Goal: Information Seeking & Learning: Check status

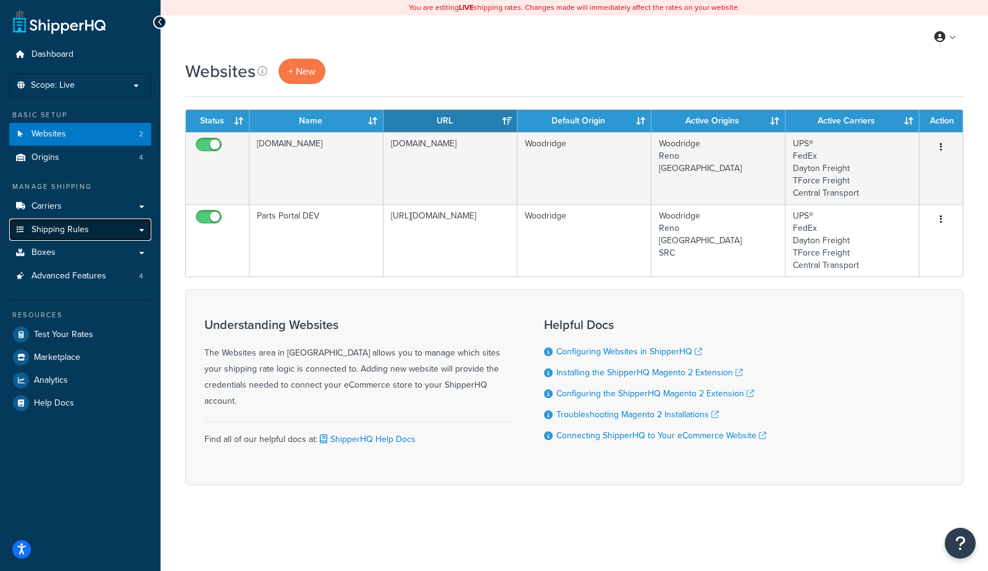
click at [66, 228] on span "Shipping Rules" at bounding box center [59, 230] width 57 height 10
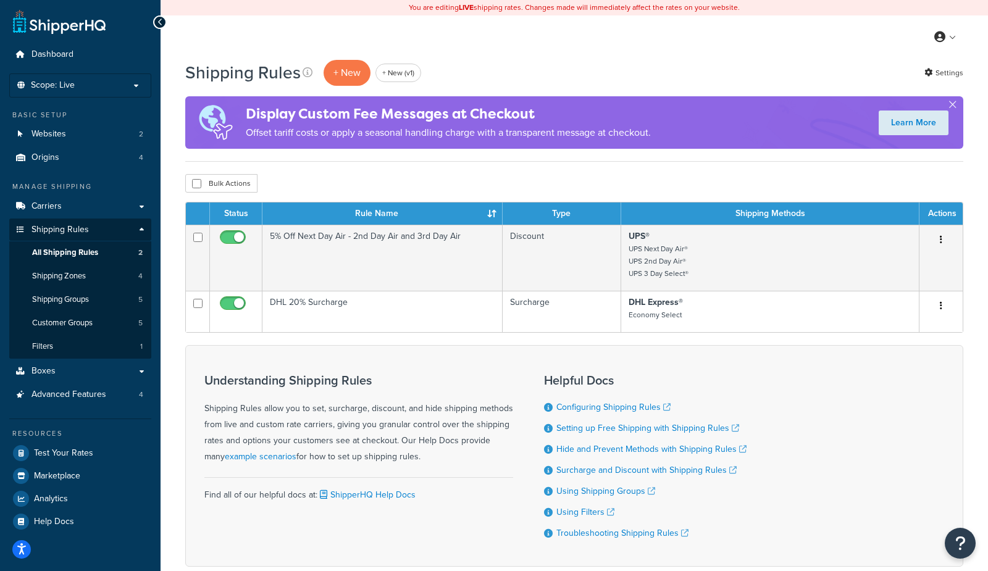
click at [435, 52] on div "My Profile Billing Global Settings Contact Us Logout" at bounding box center [574, 36] width 827 height 43
click at [335, 73] on p "+ New" at bounding box center [347, 72] width 47 height 25
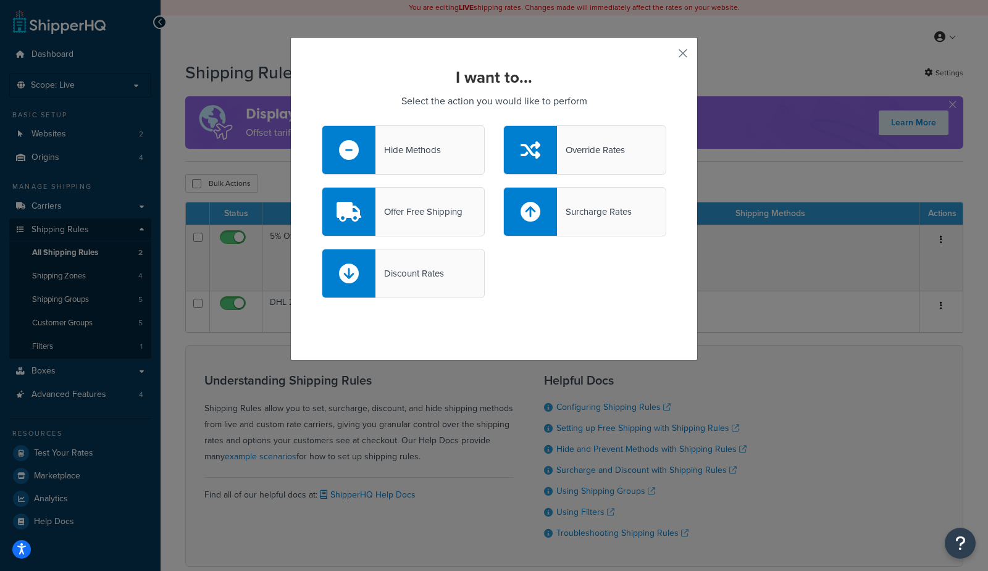
click at [666, 56] on button "button" at bounding box center [664, 57] width 3 height 3
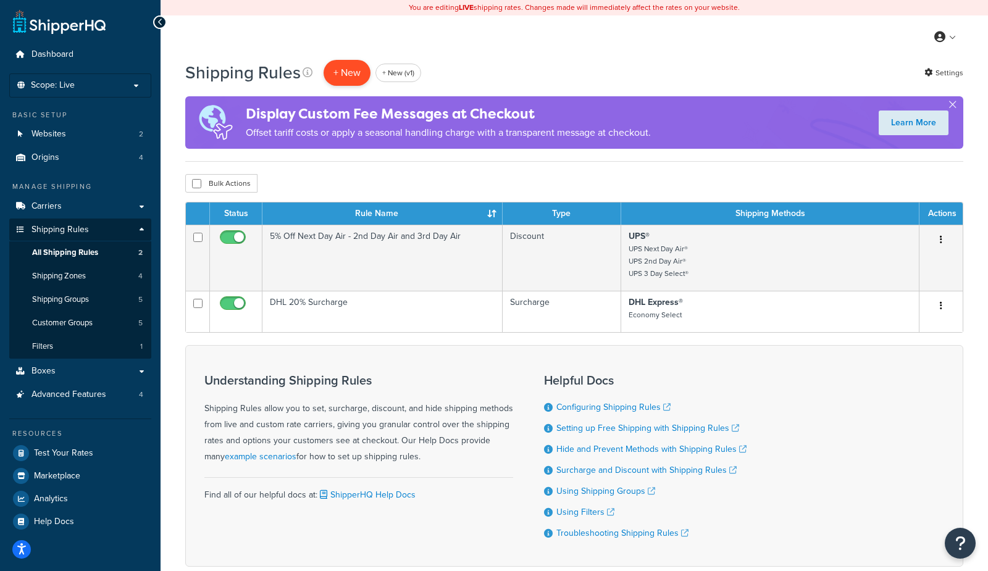
click at [359, 72] on p "+ New" at bounding box center [347, 72] width 47 height 25
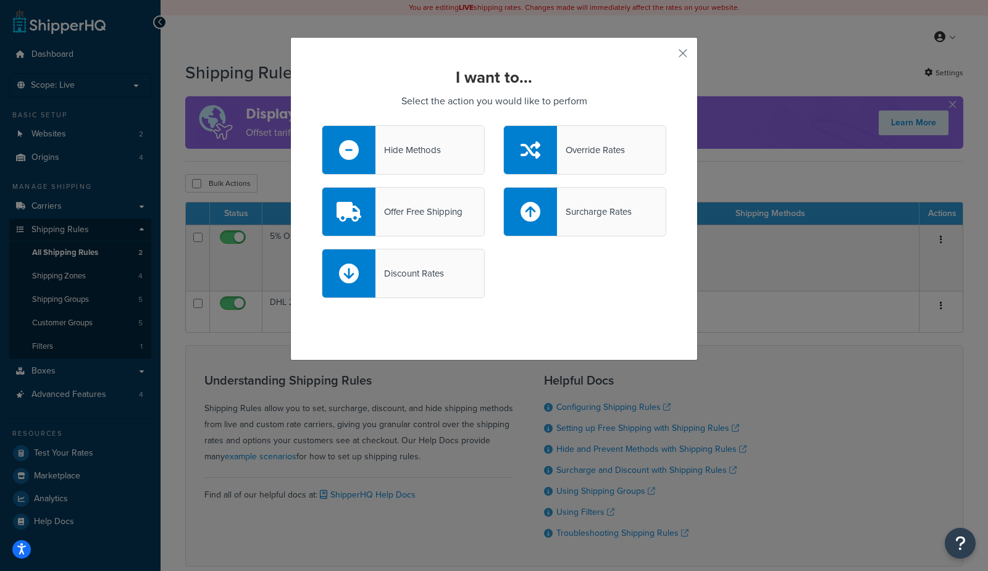
click at [577, 214] on div "Surcharge Rates" at bounding box center [594, 211] width 75 height 17
click at [0, 0] on input "Surcharge Rates" at bounding box center [0, 0] width 0 height 0
select select "CART"
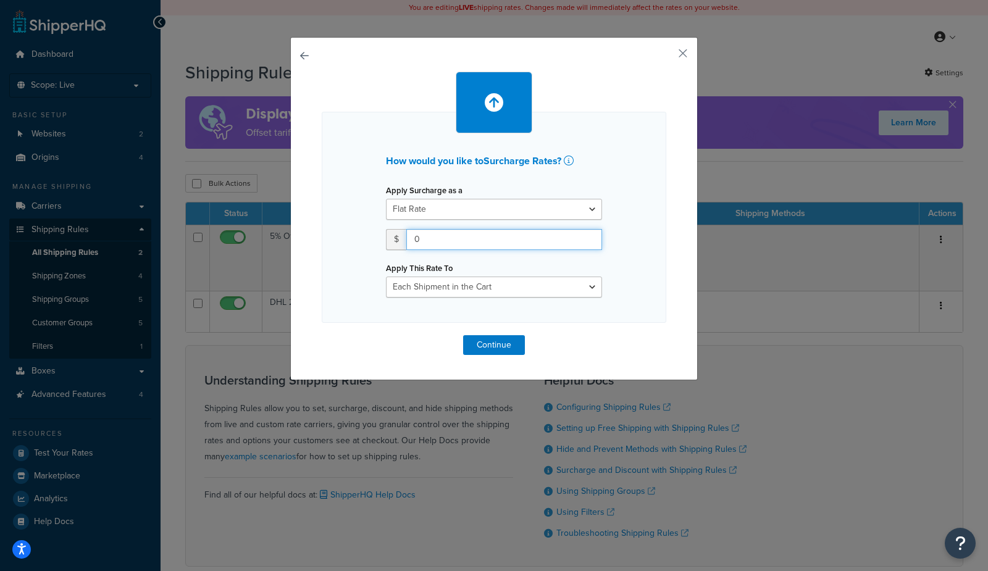
drag, startPoint x: 474, startPoint y: 241, endPoint x: 303, endPoint y: 240, distance: 170.4
click at [303, 240] on div "How would you like to Surcharge Rates ? Apply Surcharge as a Flat Rate Percenta…" at bounding box center [494, 208] width 408 height 343
type input "10"
click at [481, 346] on button "Continue" at bounding box center [494, 345] width 62 height 20
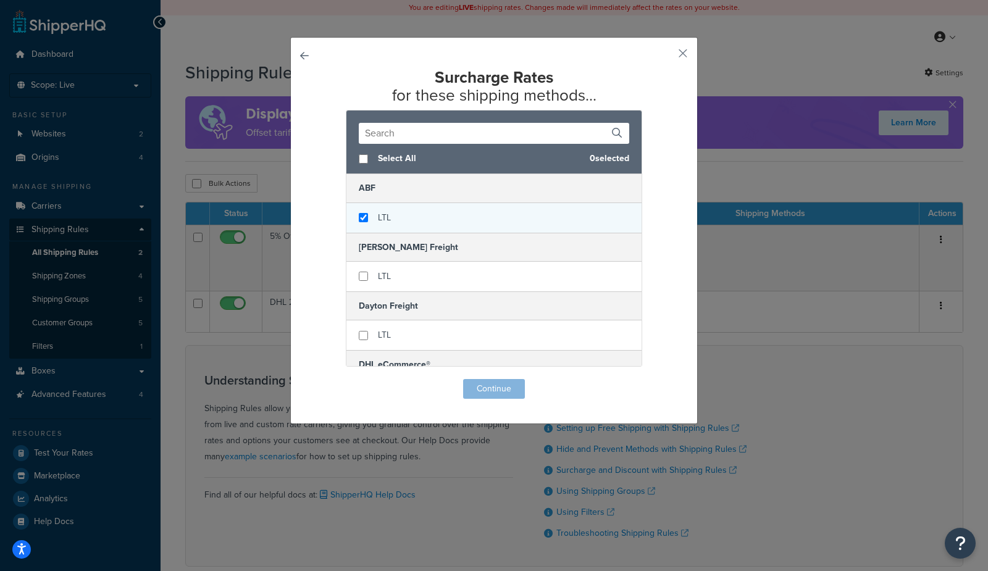
checkbox input "true"
click at [416, 218] on div "LTL" at bounding box center [493, 218] width 295 height 30
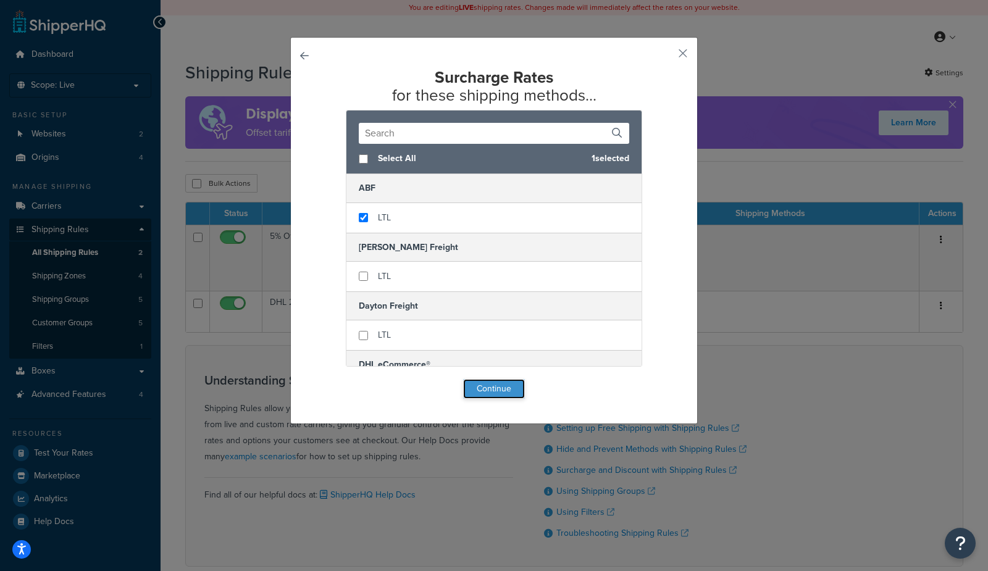
click at [492, 388] on button "Continue" at bounding box center [494, 389] width 62 height 20
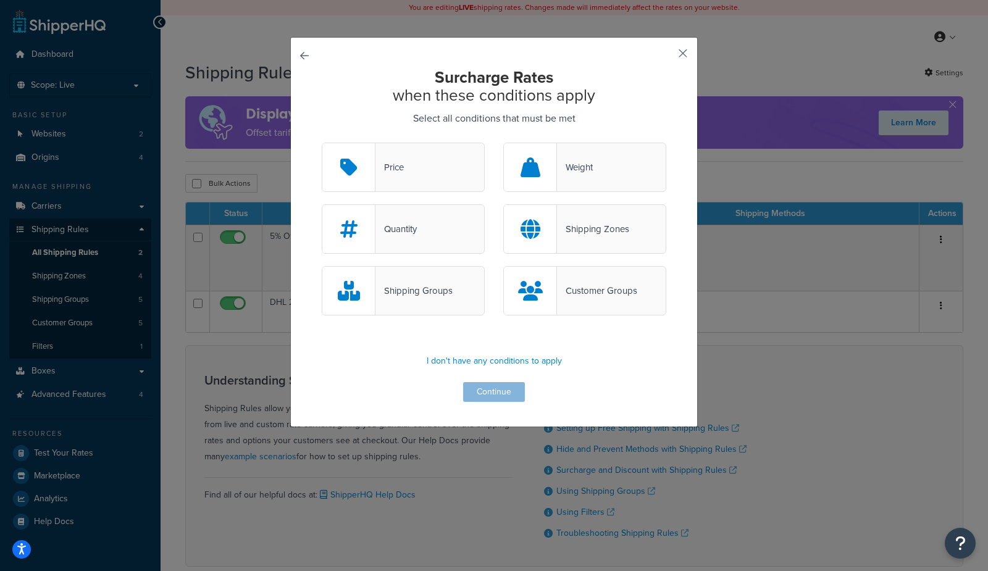
click at [666, 56] on button "button" at bounding box center [664, 57] width 3 height 3
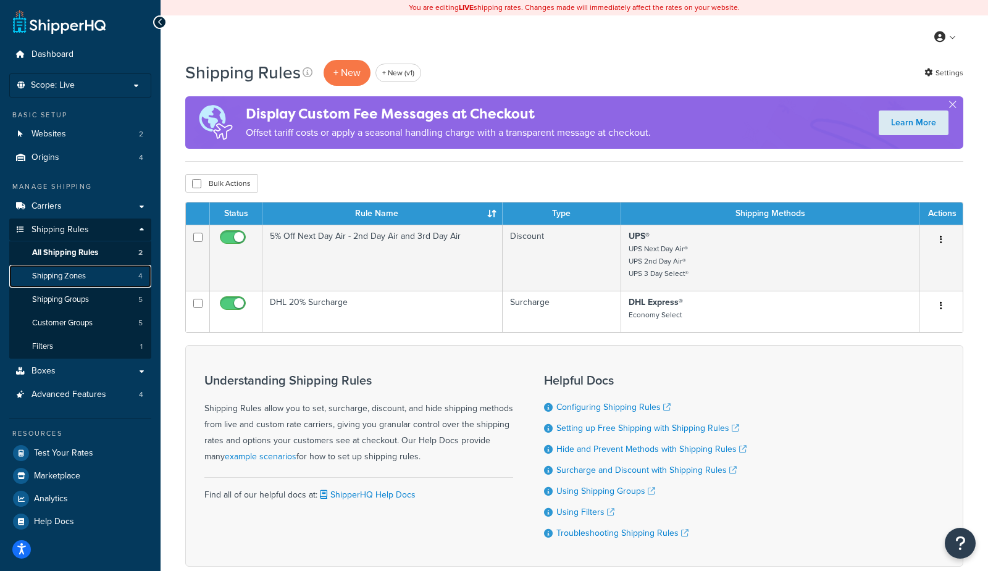
click at [94, 274] on link "Shipping Zones 4" at bounding box center [80, 276] width 142 height 23
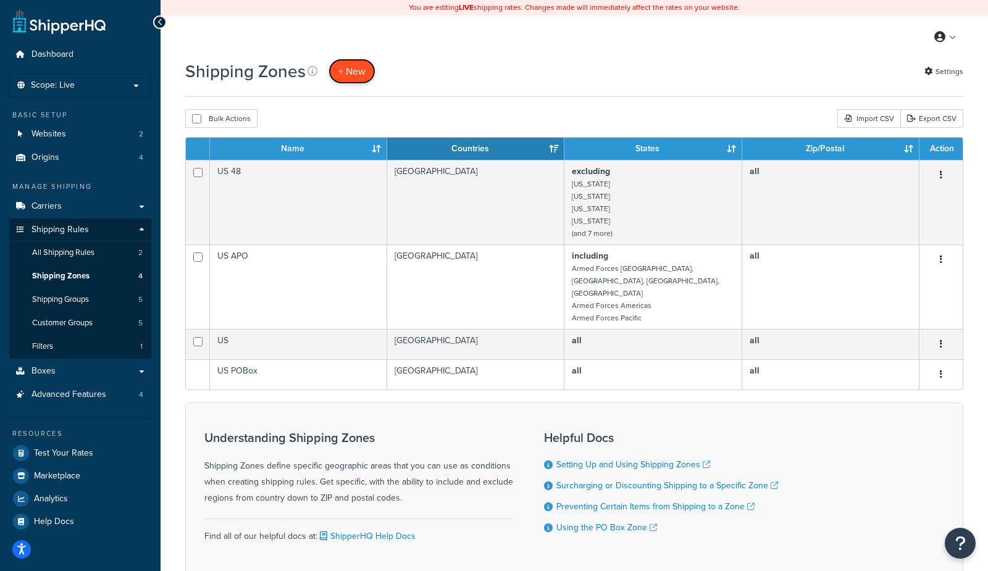
click at [361, 70] on span "+ New" at bounding box center [351, 71] width 27 height 14
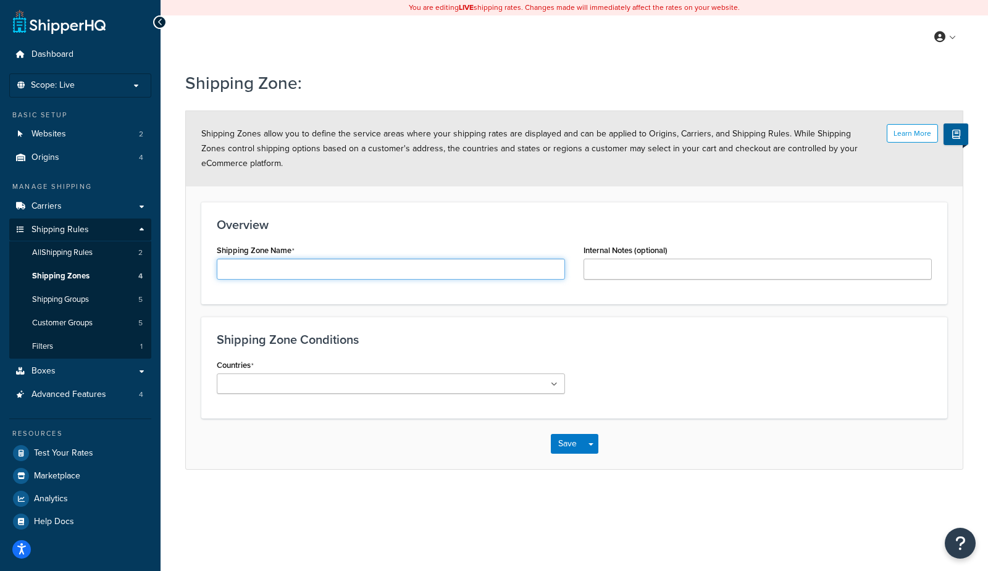
click at [296, 264] on input "Shipping Zone Name" at bounding box center [391, 269] width 348 height 21
type input "test ohio zone"
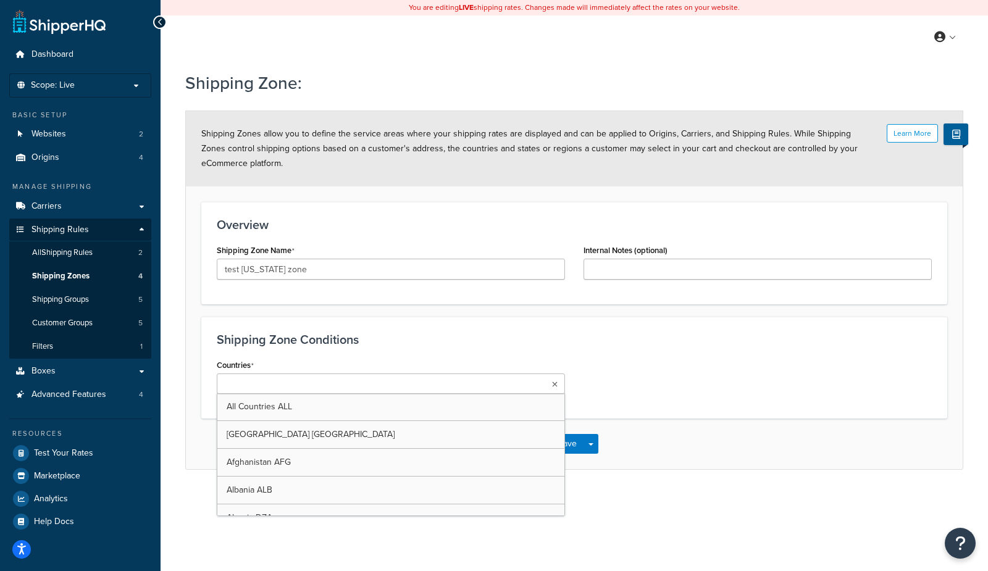
click at [254, 379] on input "Countries" at bounding box center [274, 385] width 109 height 14
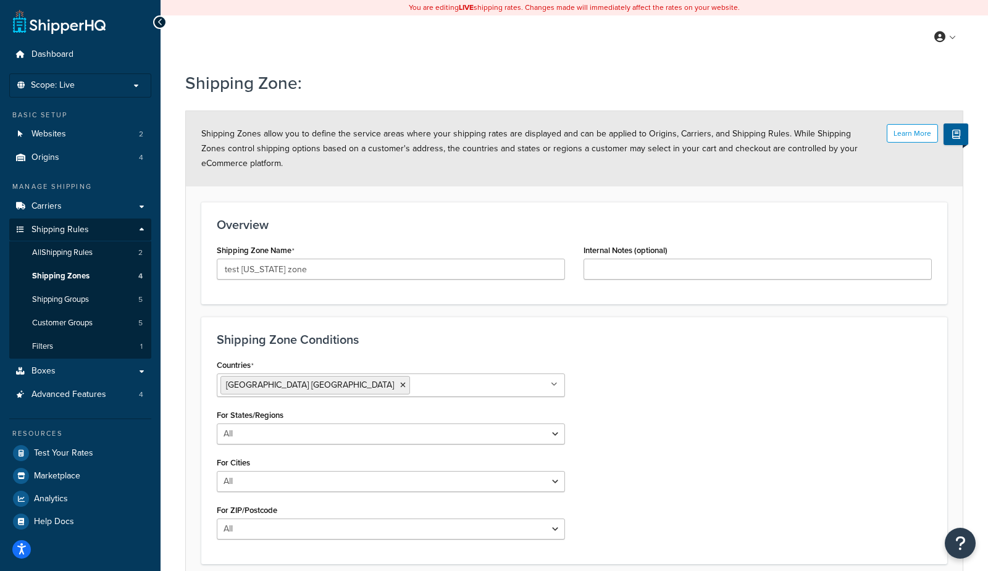
click at [194, 407] on form "Learn More Shipping Zones allow you to define the service areas where your ship…" at bounding box center [574, 363] width 777 height 504
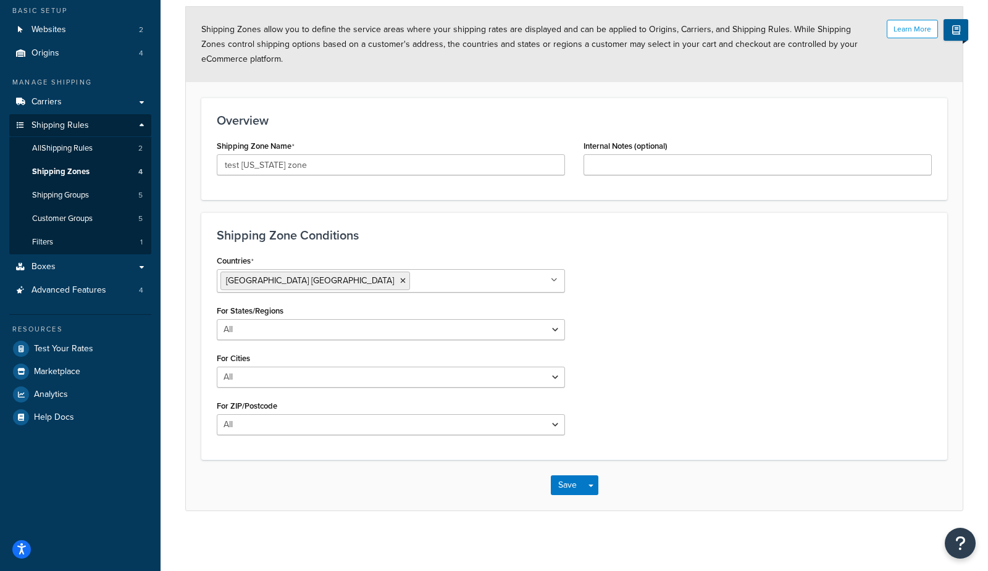
scroll to position [104, 0]
click at [273, 420] on select "All Including Excluding" at bounding box center [391, 424] width 348 height 21
select select "including"
click at [217, 414] on select "All Including Excluding" at bounding box center [391, 424] width 348 height 21
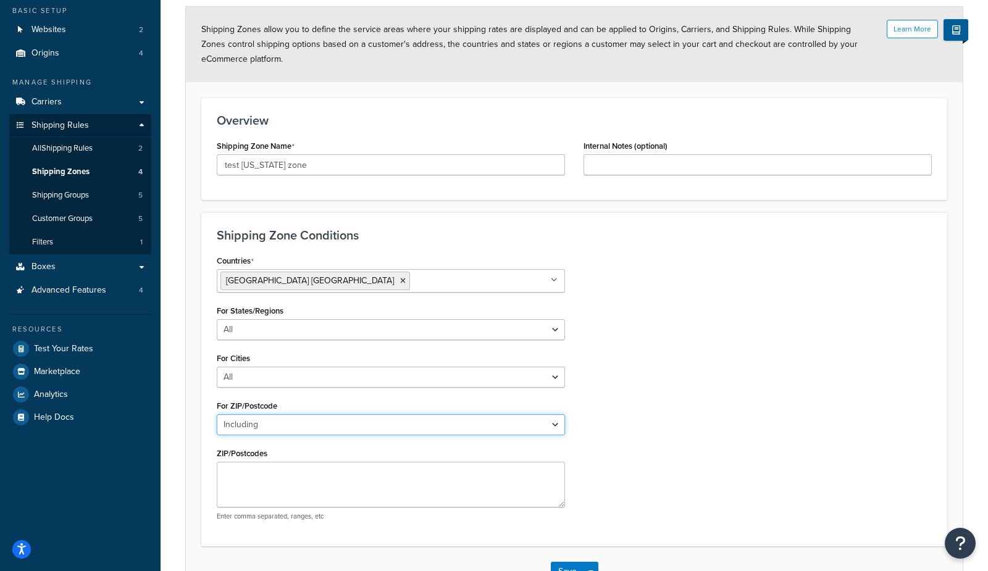
scroll to position [164, 0]
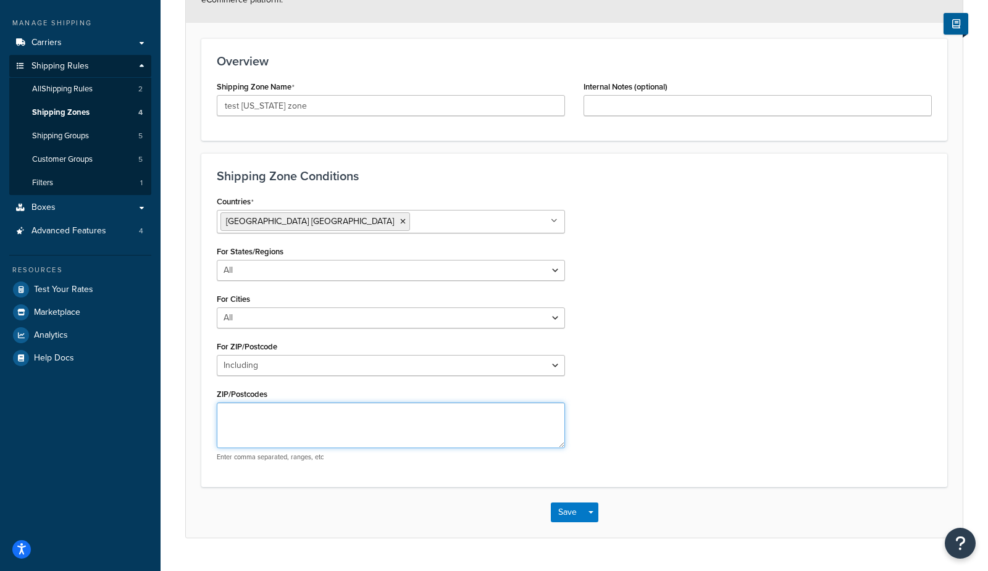
click at [254, 413] on textarea "ZIP/Postcodes" at bounding box center [391, 426] width 348 height 46
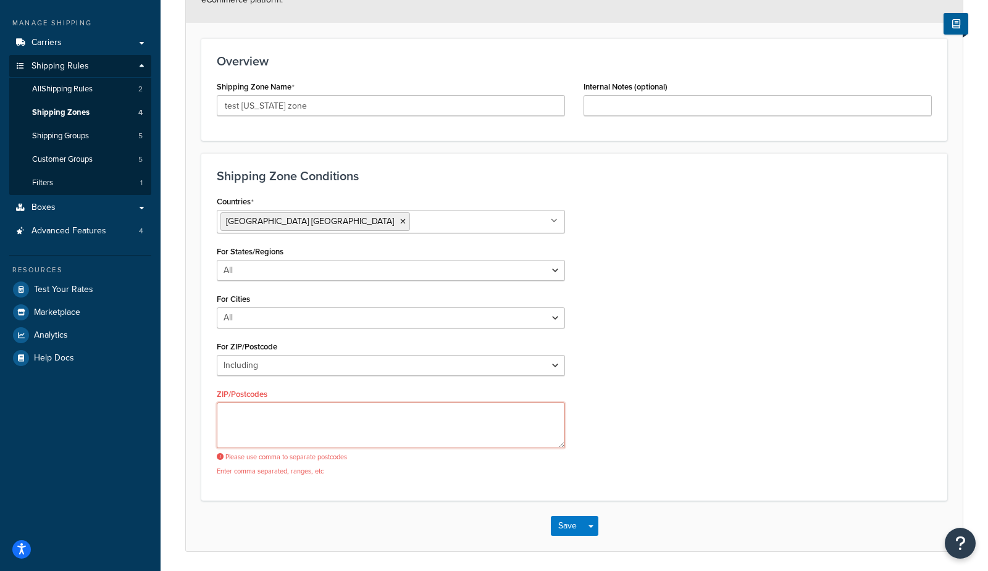
drag, startPoint x: 267, startPoint y: 430, endPoint x: 257, endPoint y: 428, distance: 10.8
click at [269, 431] on textarea "ZIP/Postcodes" at bounding box center [391, 426] width 348 height 46
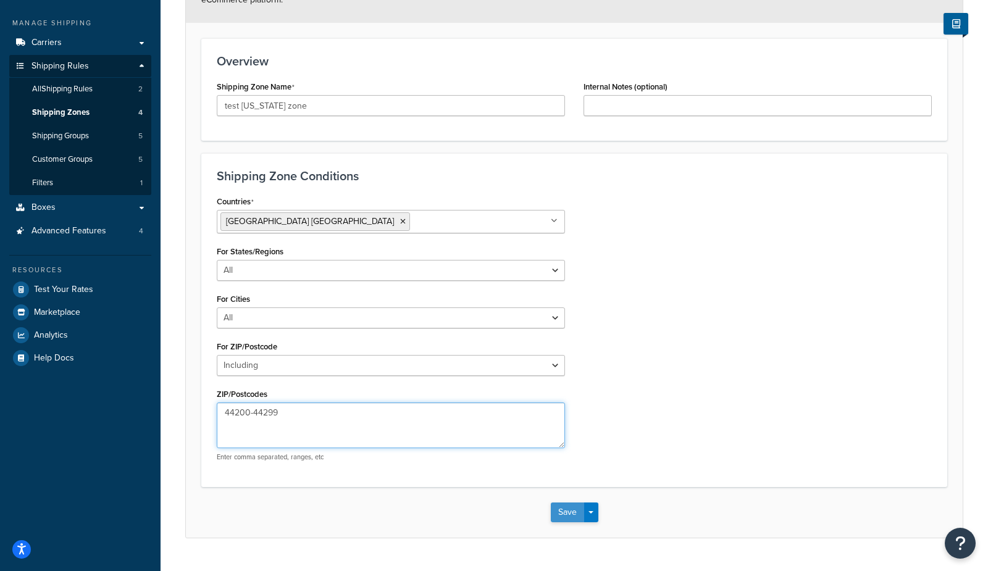
type textarea "44200-44299"
click at [571, 512] on button "Save" at bounding box center [567, 513] width 33 height 20
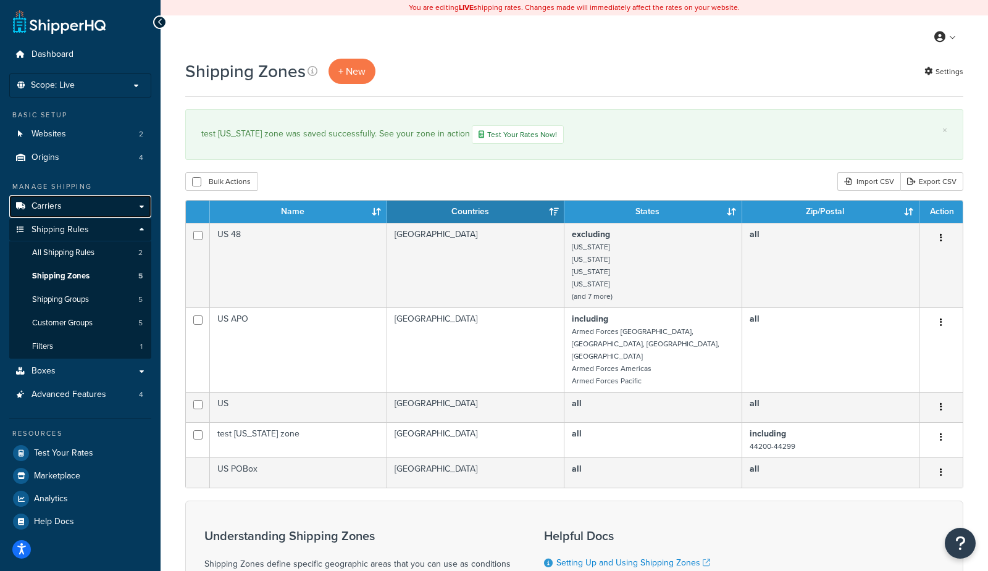
click at [65, 207] on link "Carriers" at bounding box center [80, 206] width 142 height 23
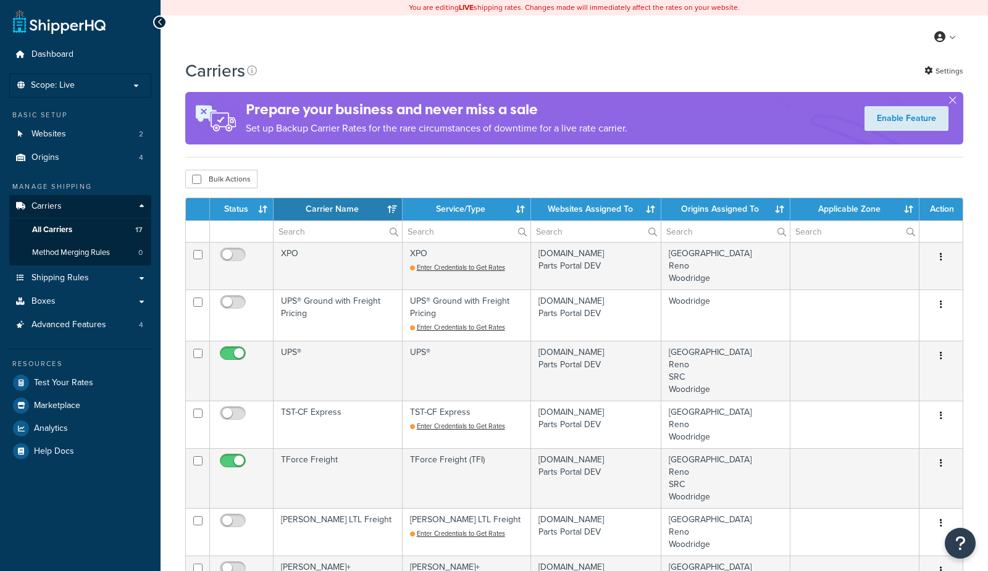
select select "15"
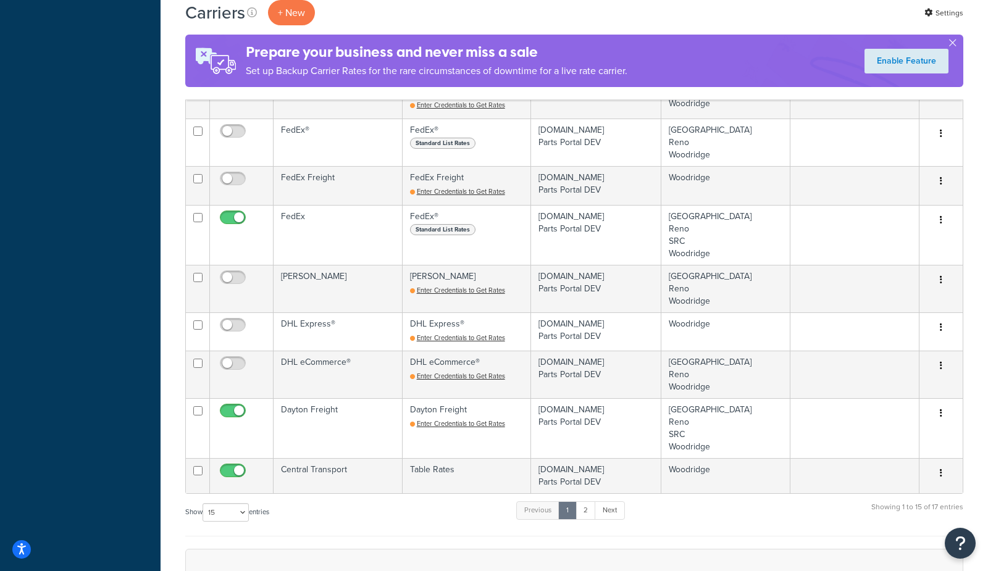
scroll to position [498, 0]
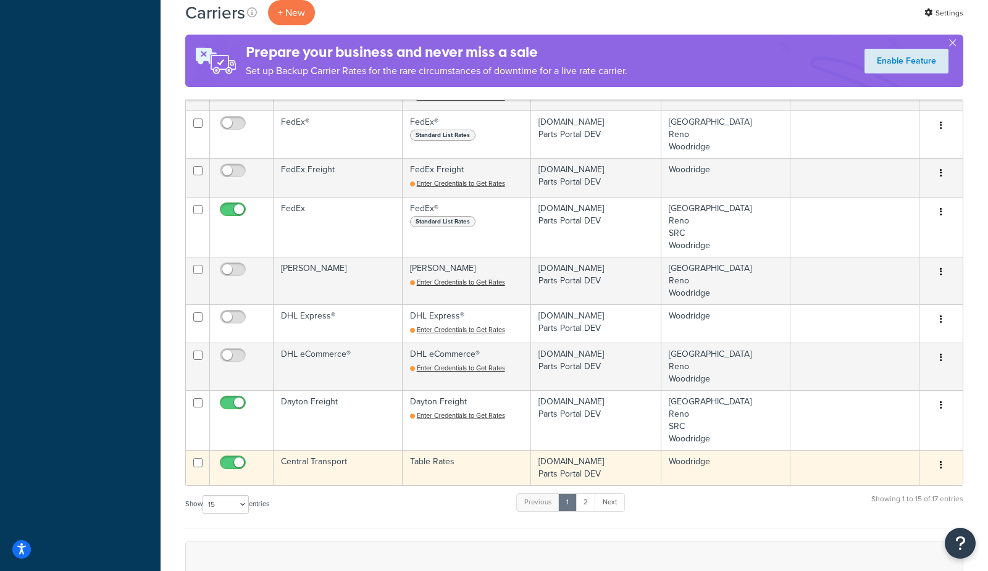
click at [319, 461] on td "Central Transport" at bounding box center [338, 467] width 129 height 35
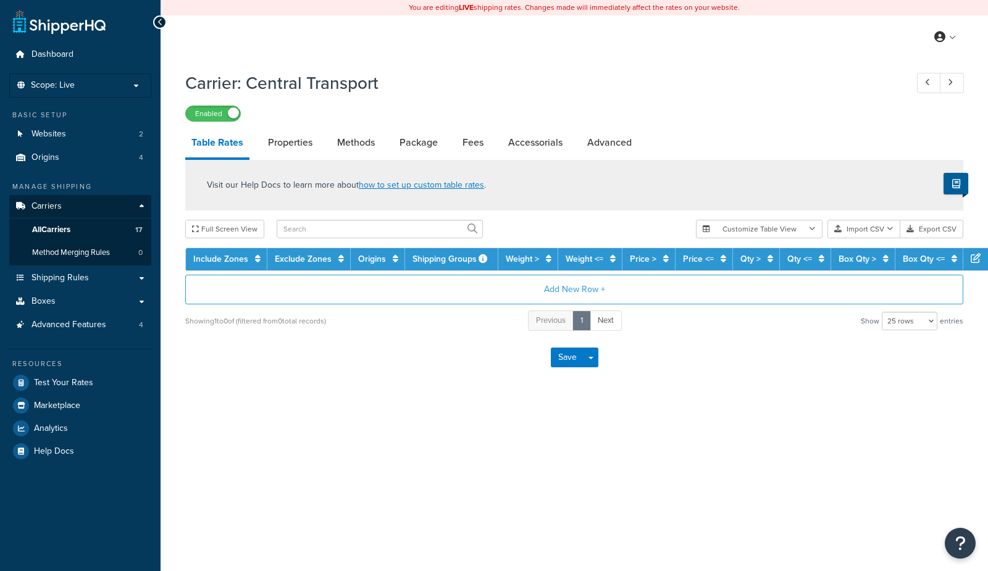
select select "25"
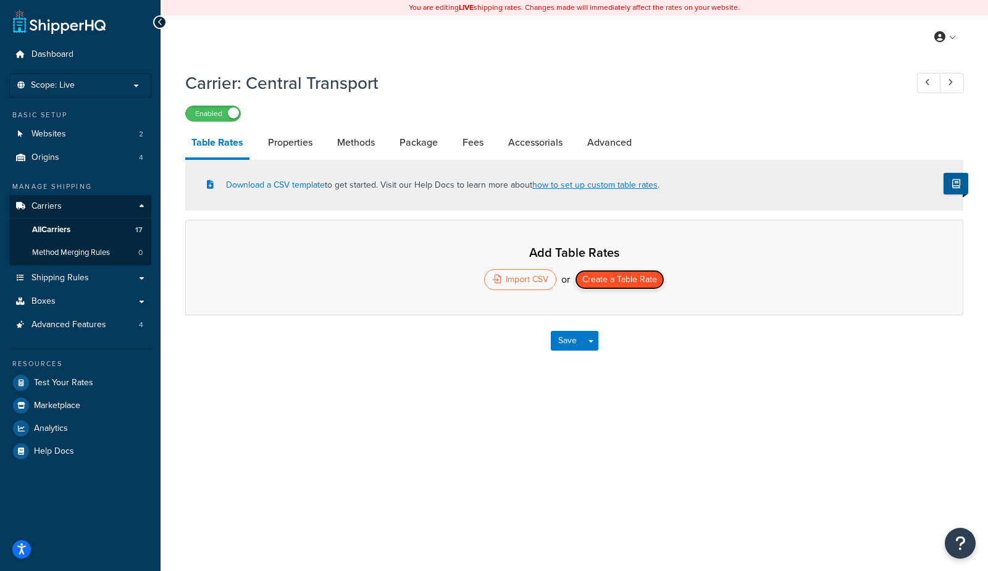
click at [630, 281] on button "Create a Table Rate" at bounding box center [620, 280] width 90 height 20
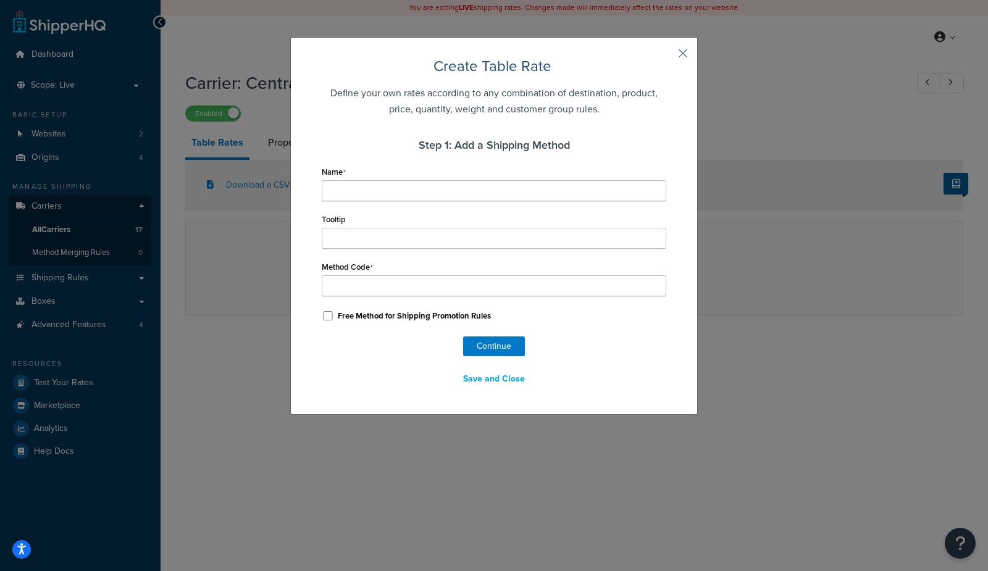
click at [666, 56] on button "button" at bounding box center [664, 57] width 3 height 3
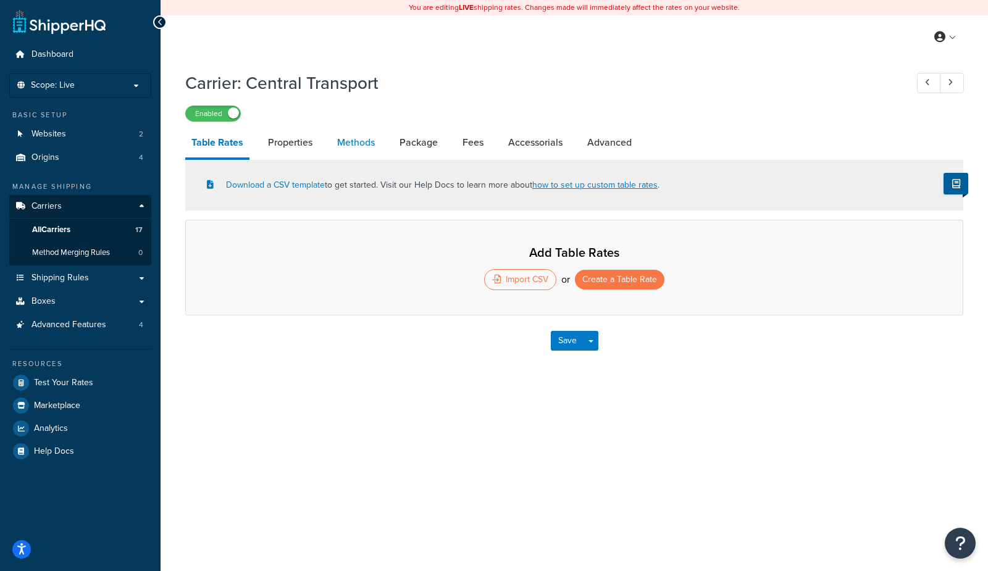
click at [369, 141] on link "Methods" at bounding box center [356, 143] width 50 height 30
select select "25"
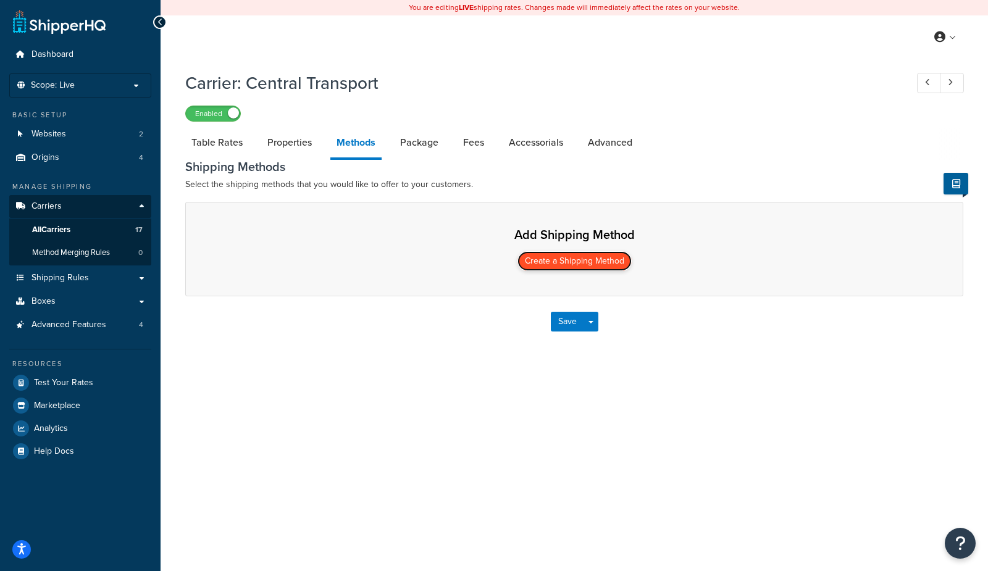
click at [546, 261] on button "Create a Shipping Method" at bounding box center [574, 261] width 114 height 20
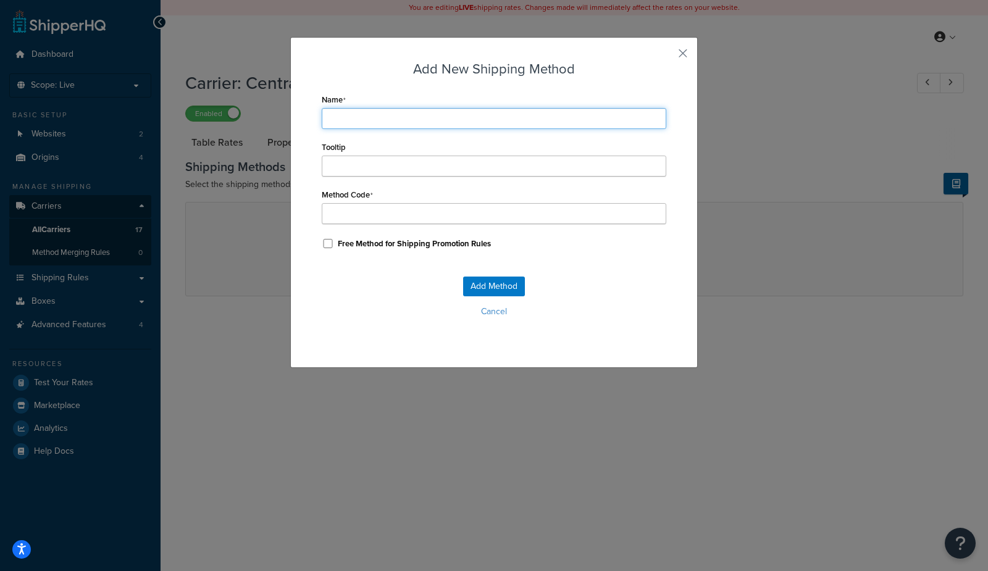
click at [382, 119] on input "Name" at bounding box center [494, 118] width 345 height 21
type input "t"
type input "te"
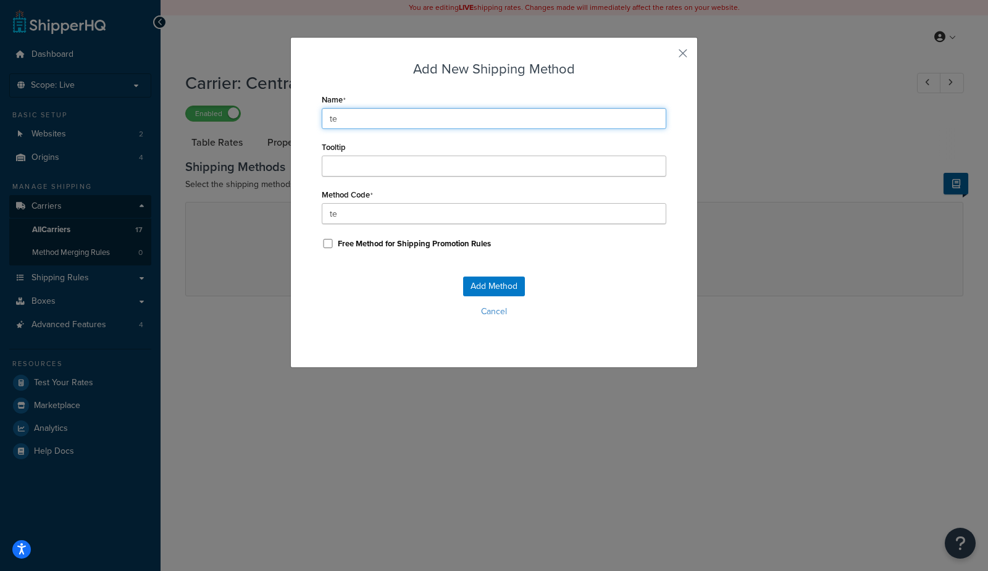
type input "tes"
type input "test"
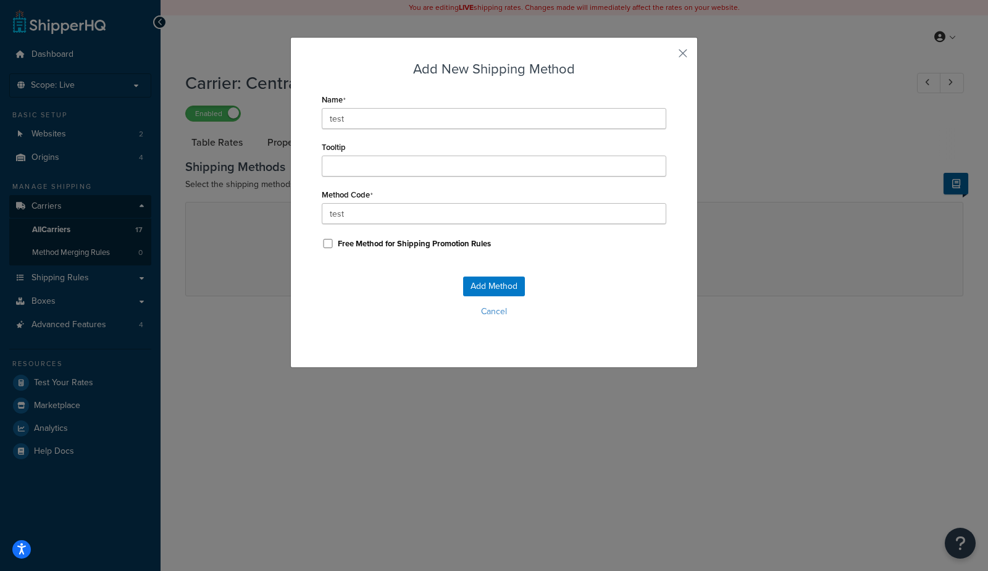
click at [362, 291] on div "Add Method Cancel" at bounding box center [494, 302] width 345 height 82
click at [482, 286] on button "Add Method" at bounding box center [494, 287] width 62 height 20
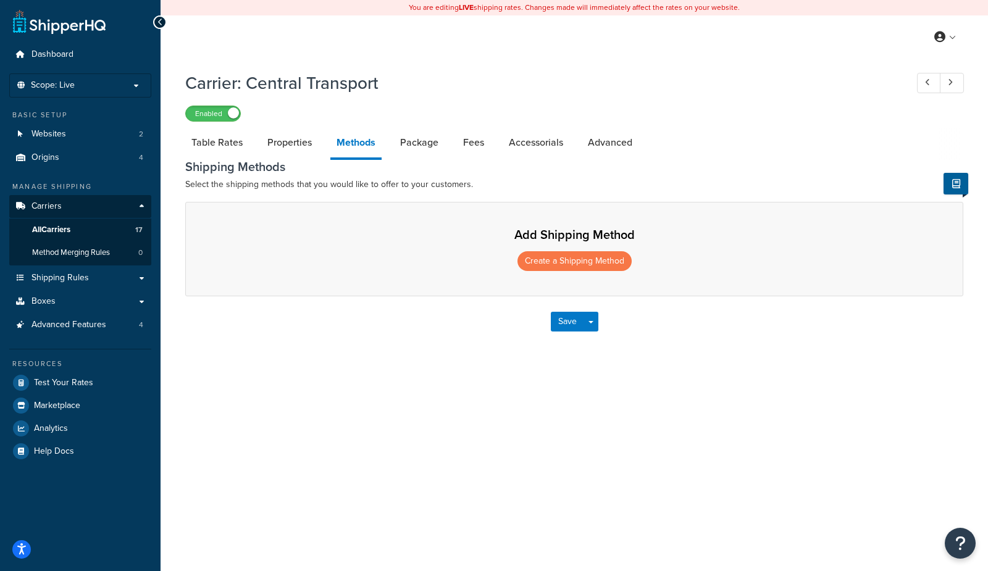
select select "25"
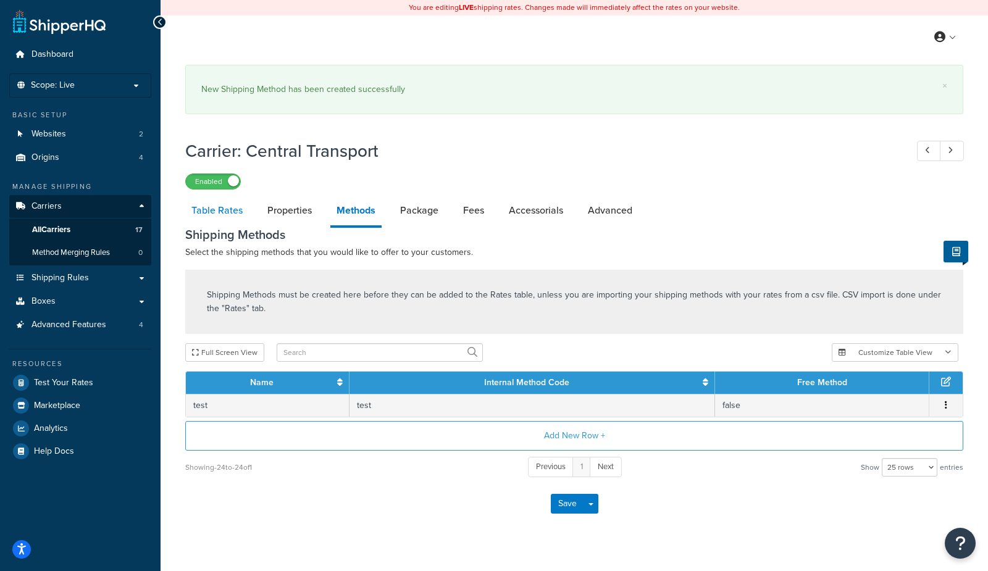
click at [218, 213] on link "Table Rates" at bounding box center [217, 211] width 64 height 30
select select "25"
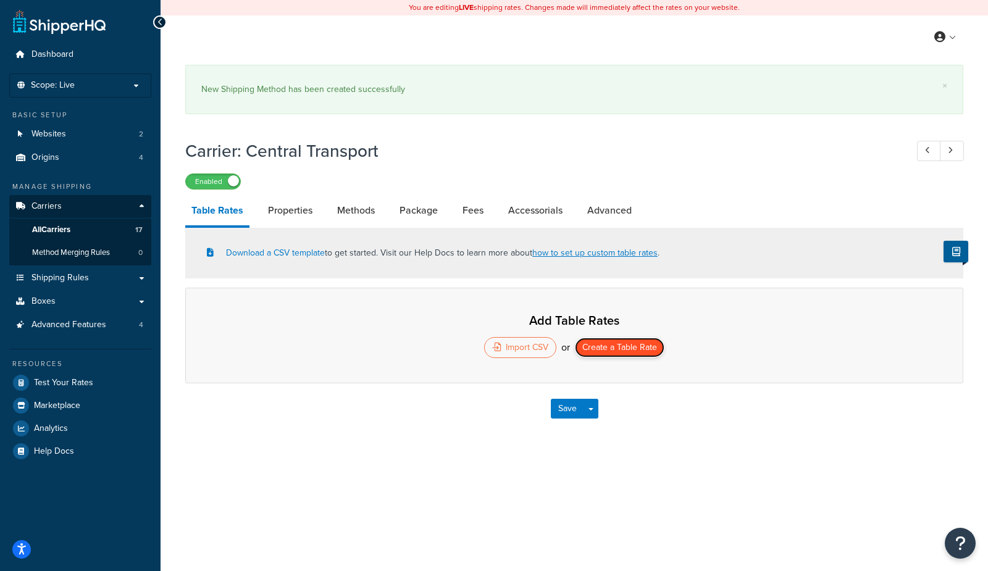
click at [606, 353] on button "Create a Table Rate" at bounding box center [620, 348] width 90 height 20
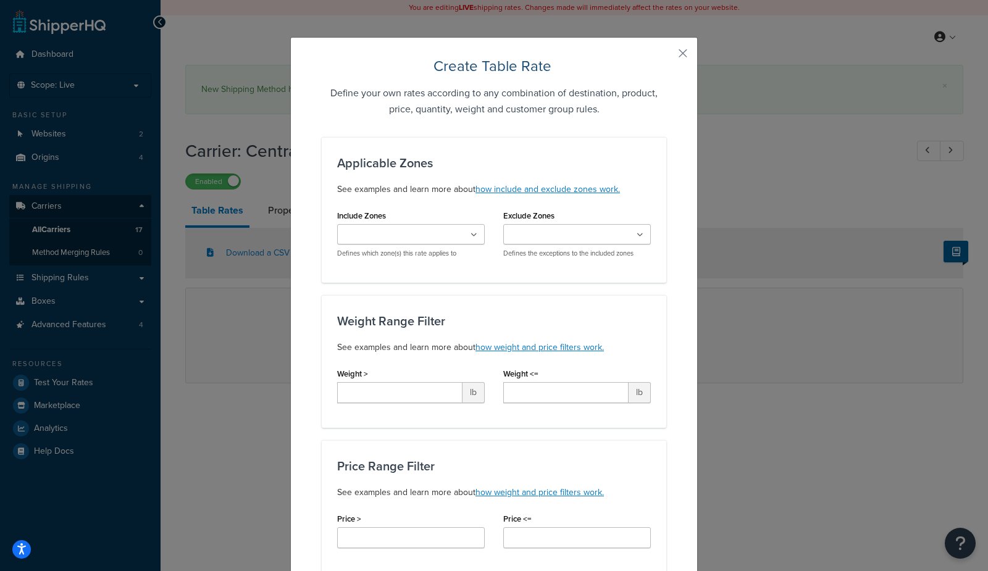
click at [404, 233] on input "Include Zones" at bounding box center [395, 235] width 109 height 14
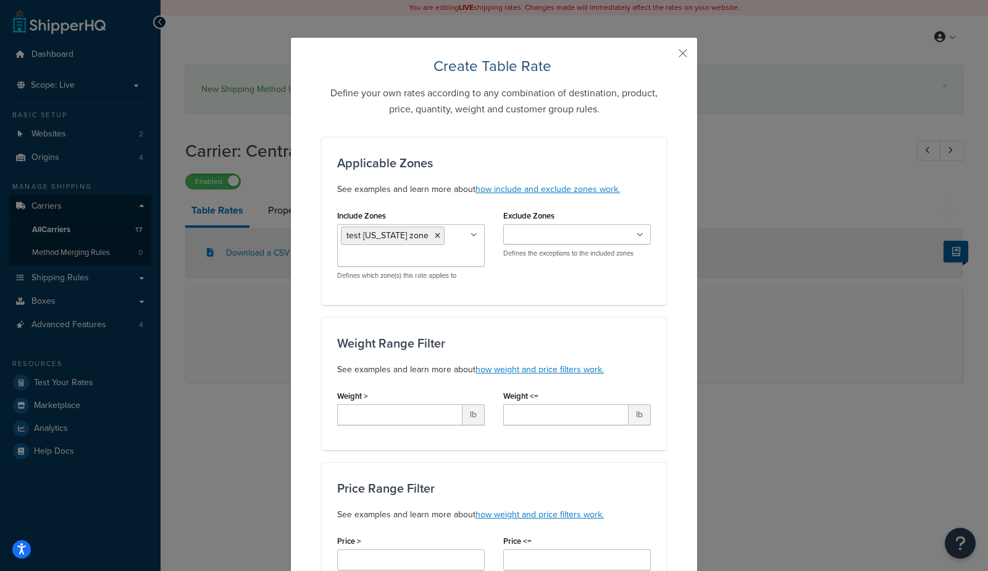
click at [353, 165] on h3 "Applicable Zones" at bounding box center [494, 163] width 314 height 14
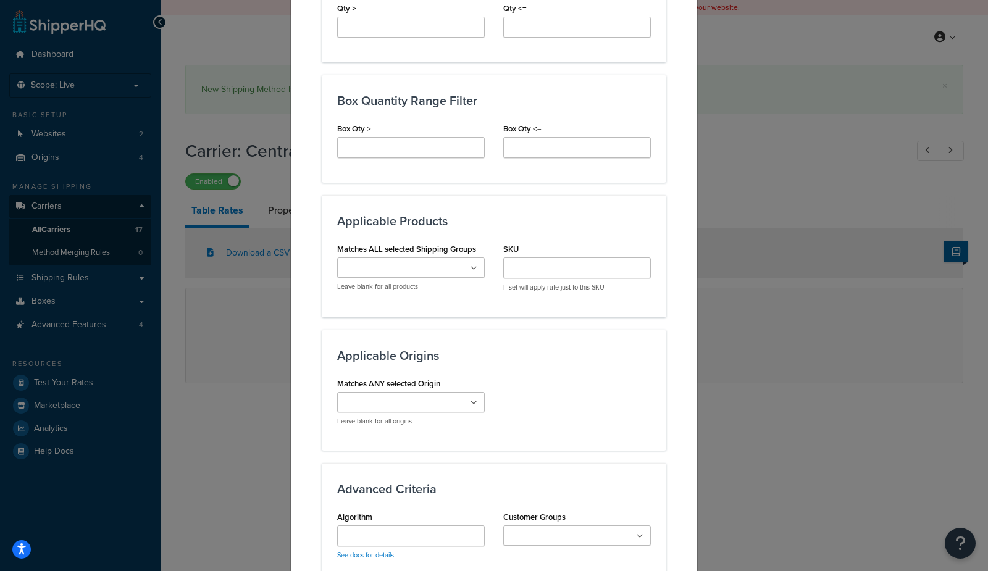
scroll to position [888, 0]
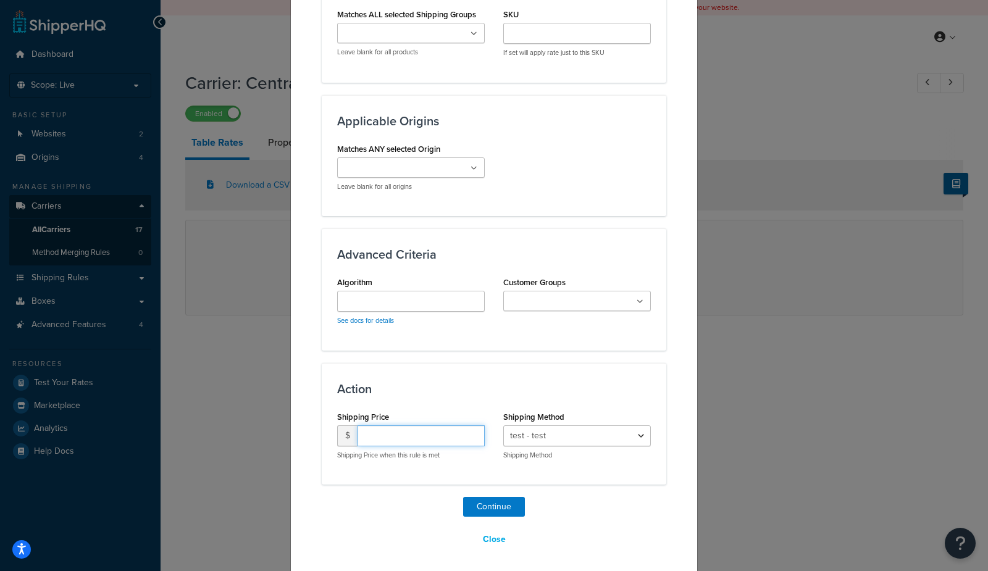
click at [374, 437] on input "number" at bounding box center [420, 435] width 127 height 21
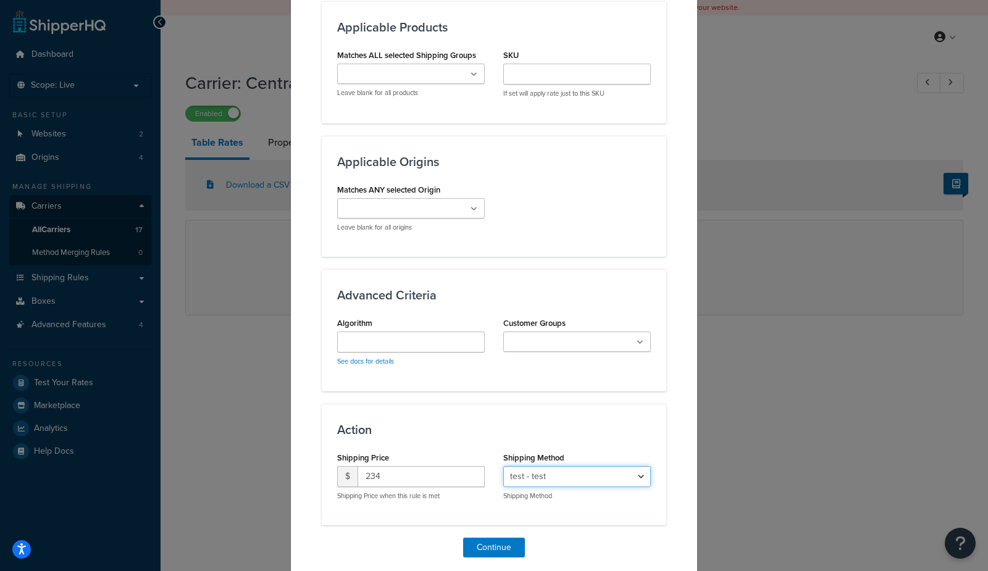
scroll to position [844, 0]
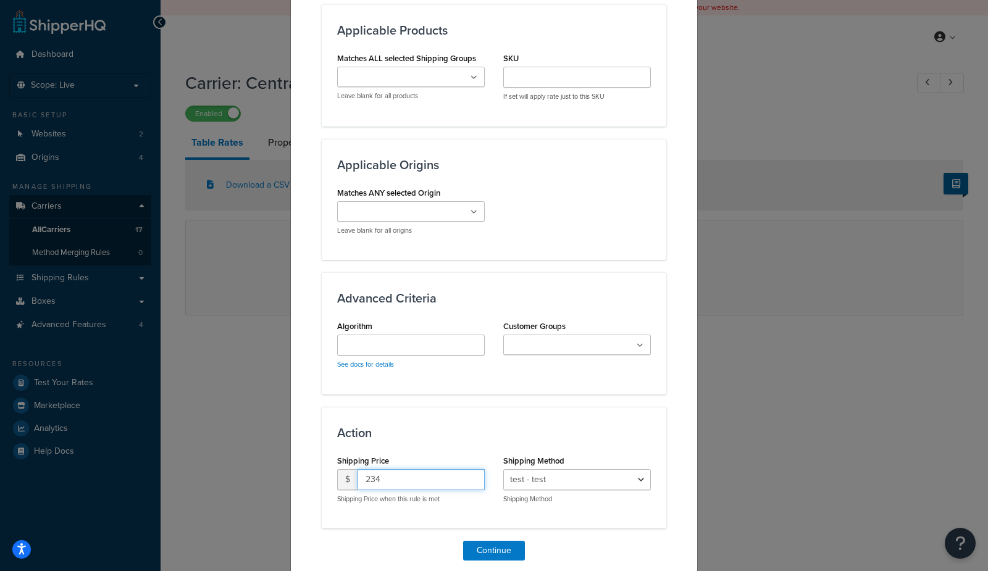
click at [423, 472] on input "234" at bounding box center [420, 479] width 127 height 21
type input "101.65"
click at [354, 343] on input "Algorithm" at bounding box center [411, 345] width 148 height 21
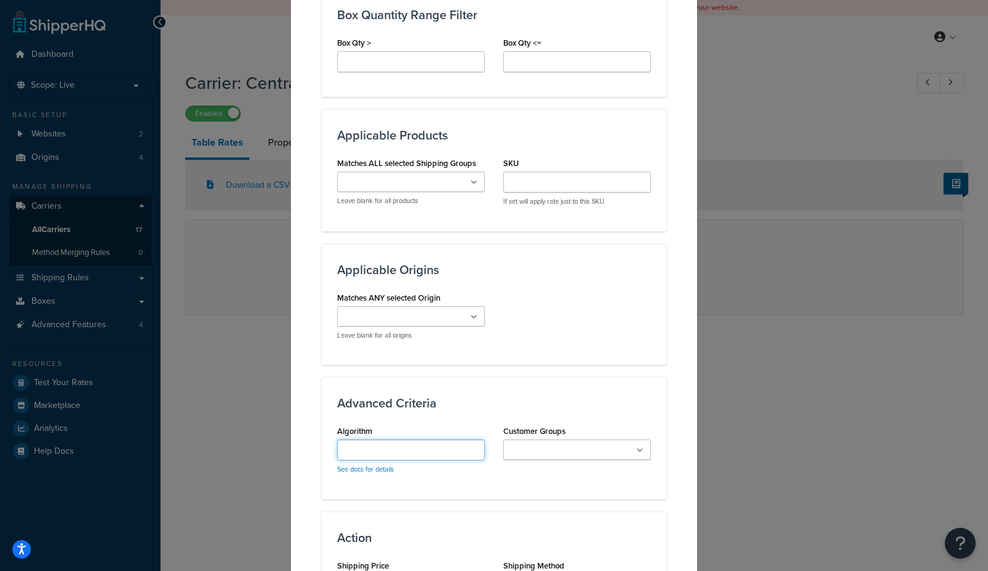
scroll to position [888, 0]
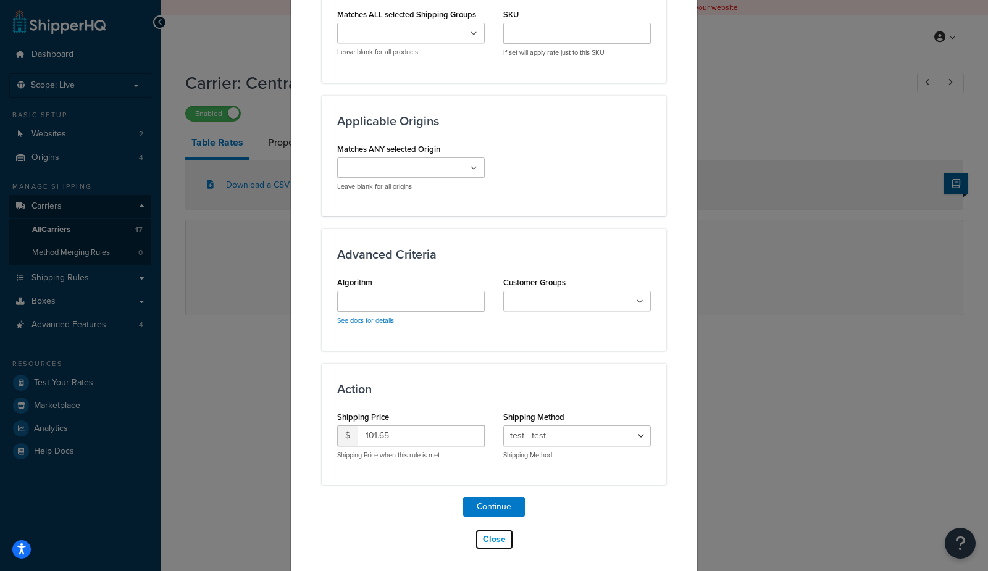
click at [497, 529] on button "Close" at bounding box center [494, 539] width 39 height 21
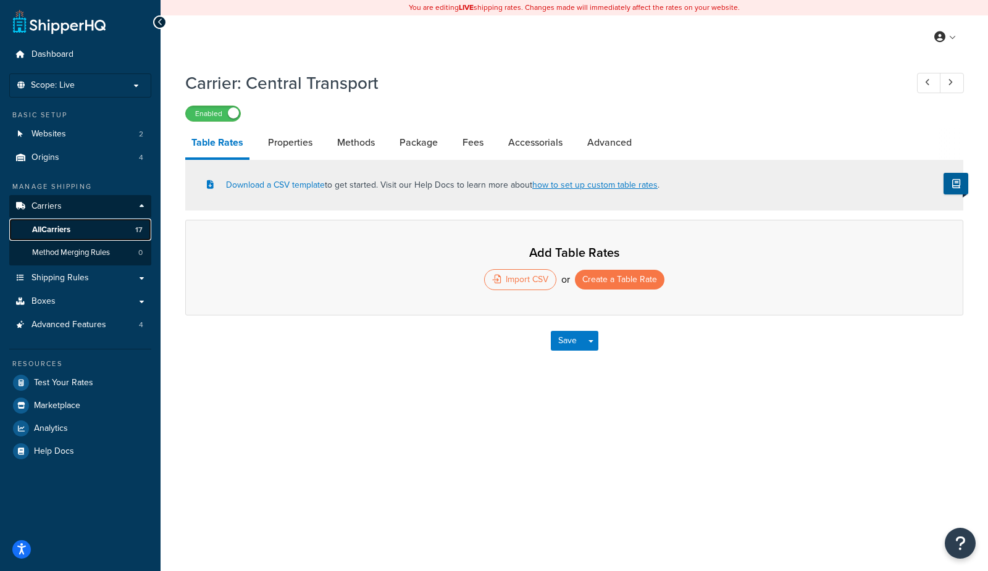
click at [107, 229] on link "All Carriers 17" at bounding box center [80, 230] width 142 height 23
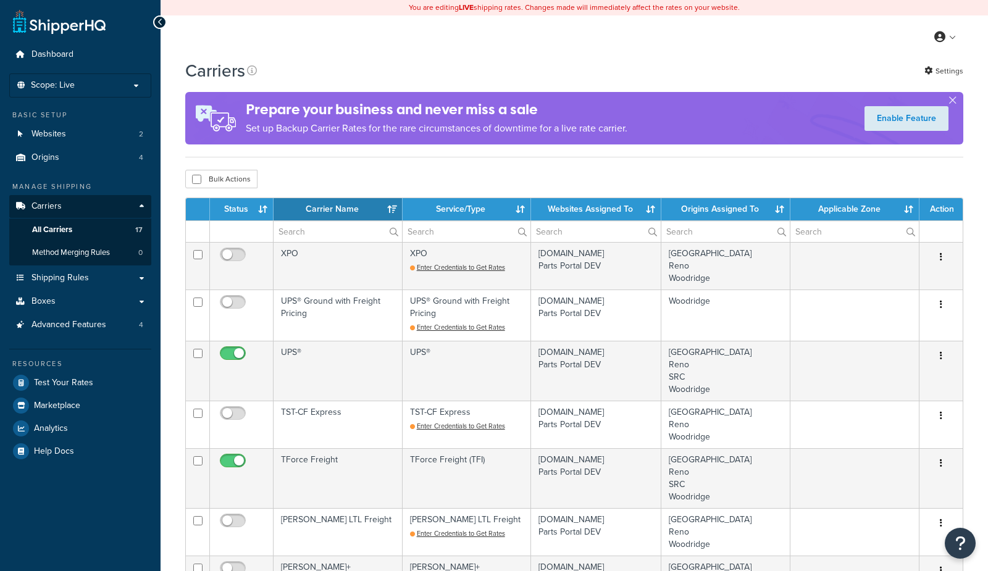
select select "15"
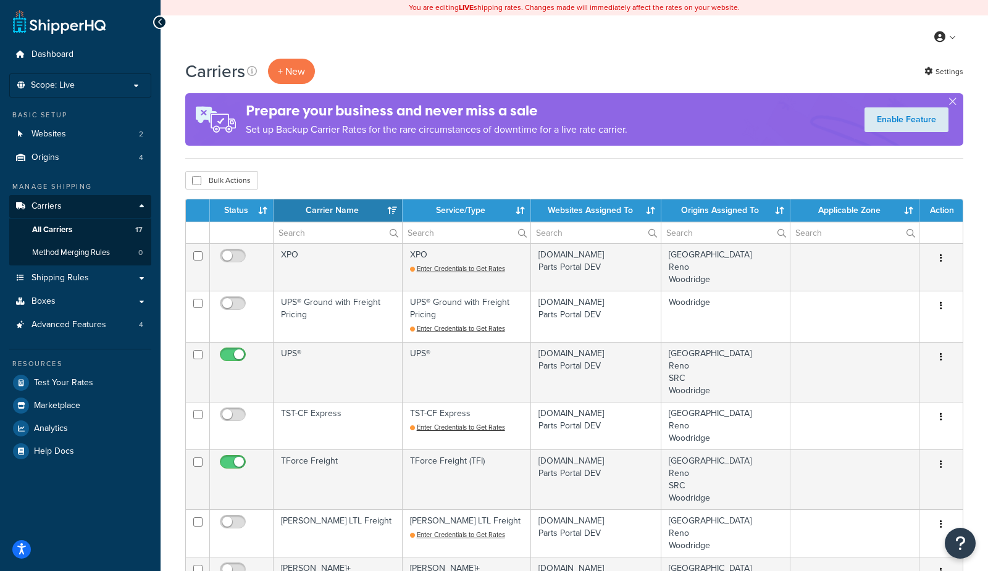
click at [61, 299] on link "Boxes" at bounding box center [80, 301] width 142 height 23
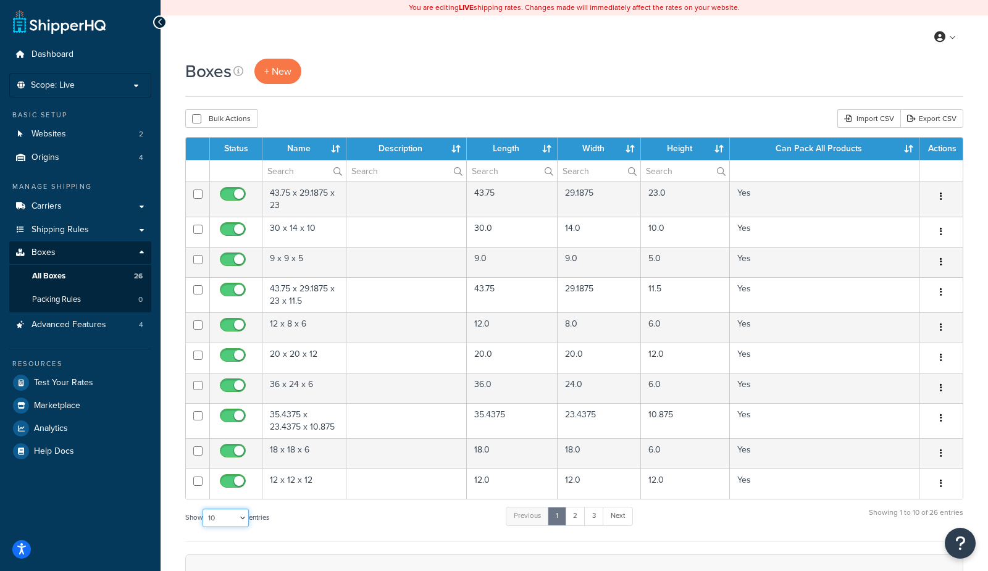
click at [225, 517] on select "10 15 25 50 100 1000" at bounding box center [226, 518] width 46 height 19
select select "100"
click at [204, 509] on select "10 15 25 50 100 1000" at bounding box center [226, 518] width 46 height 19
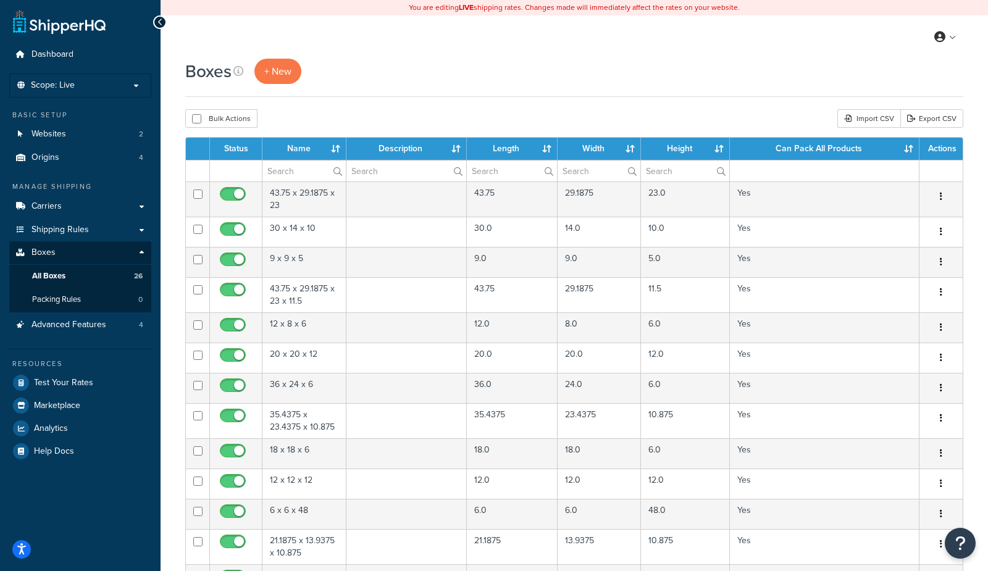
click at [404, 111] on div "Bulk Actions Duplicate [GEOGRAPHIC_DATA] Import CSV Export CSV" at bounding box center [574, 118] width 778 height 19
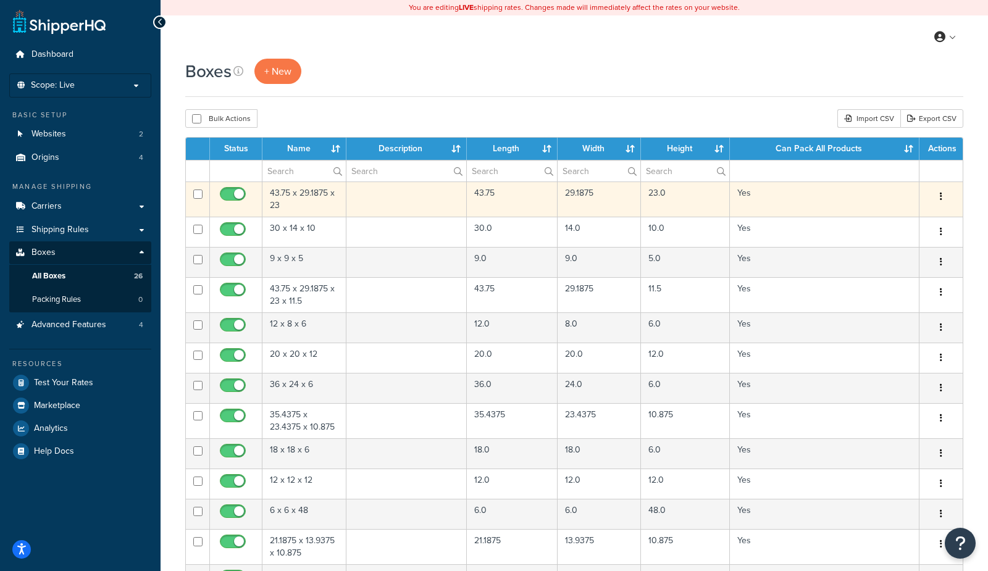
click at [298, 208] on td "43.75 x 29.1875 x 23" at bounding box center [304, 199] width 84 height 35
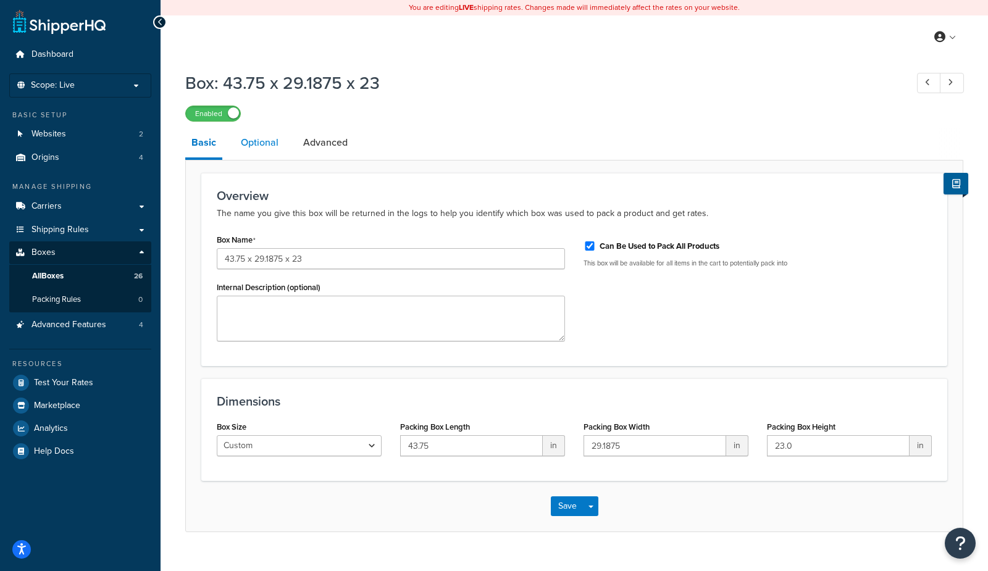
click at [242, 142] on link "Optional" at bounding box center [260, 143] width 50 height 30
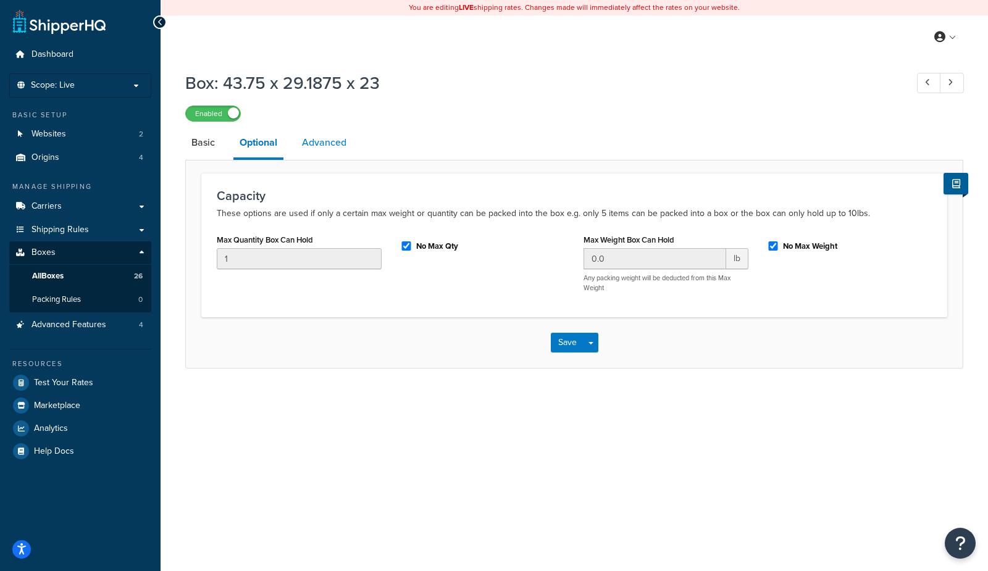
click at [317, 137] on link "Advanced" at bounding box center [324, 143] width 57 height 30
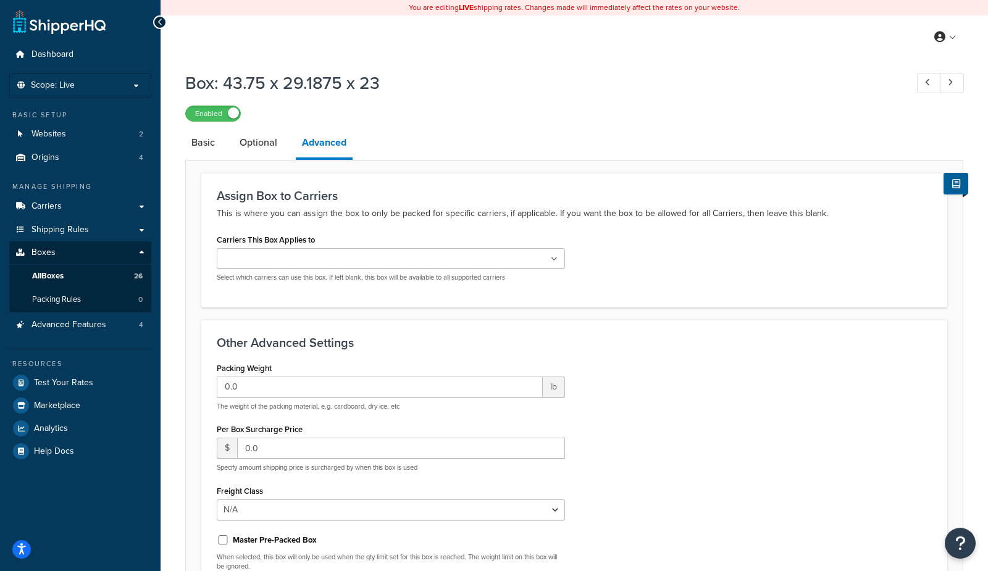
scroll to position [57, 0]
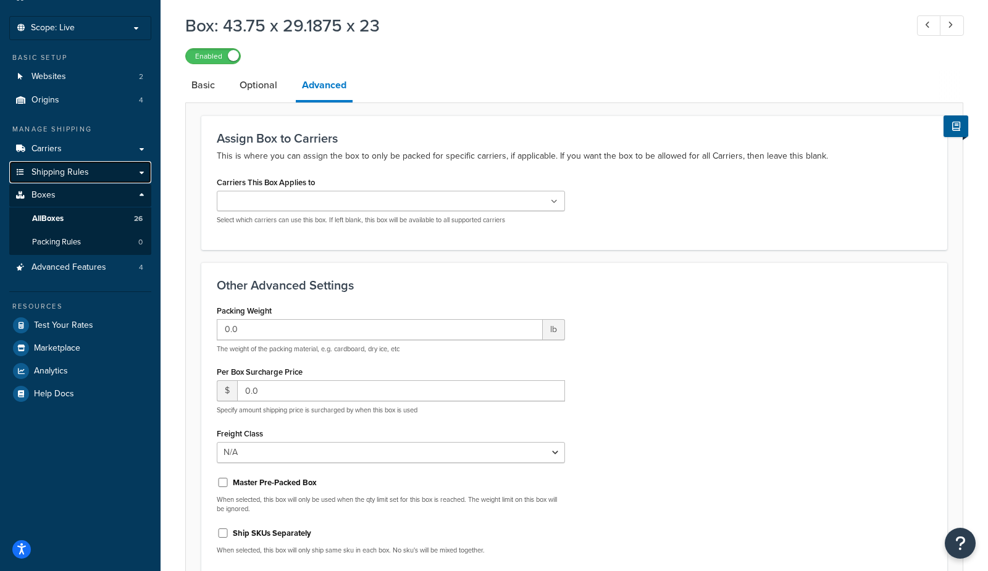
click at [63, 174] on span "Shipping Rules" at bounding box center [59, 172] width 57 height 10
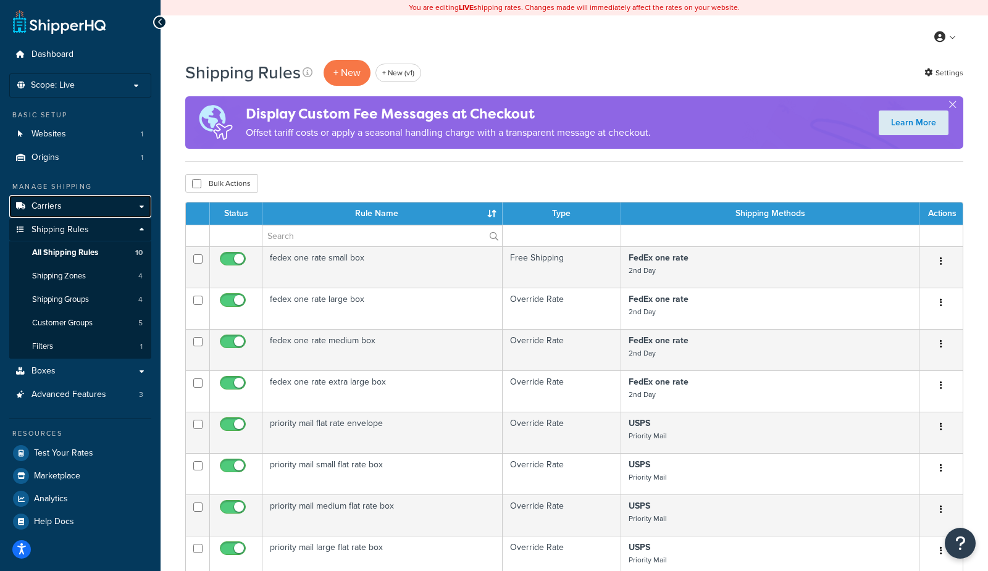
click at [56, 203] on span "Carriers" at bounding box center [46, 206] width 30 height 10
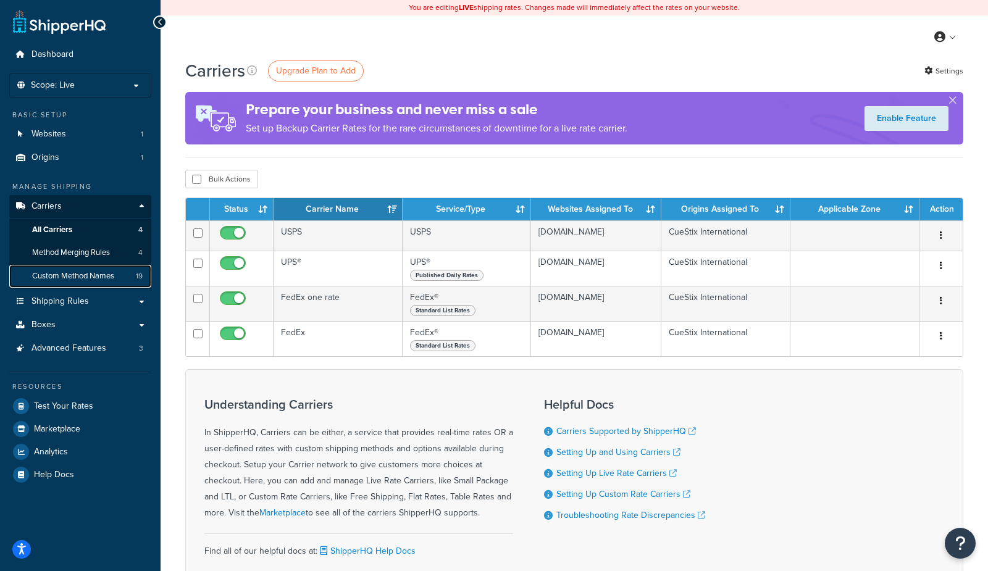
click at [138, 280] on span "19" at bounding box center [139, 276] width 7 height 10
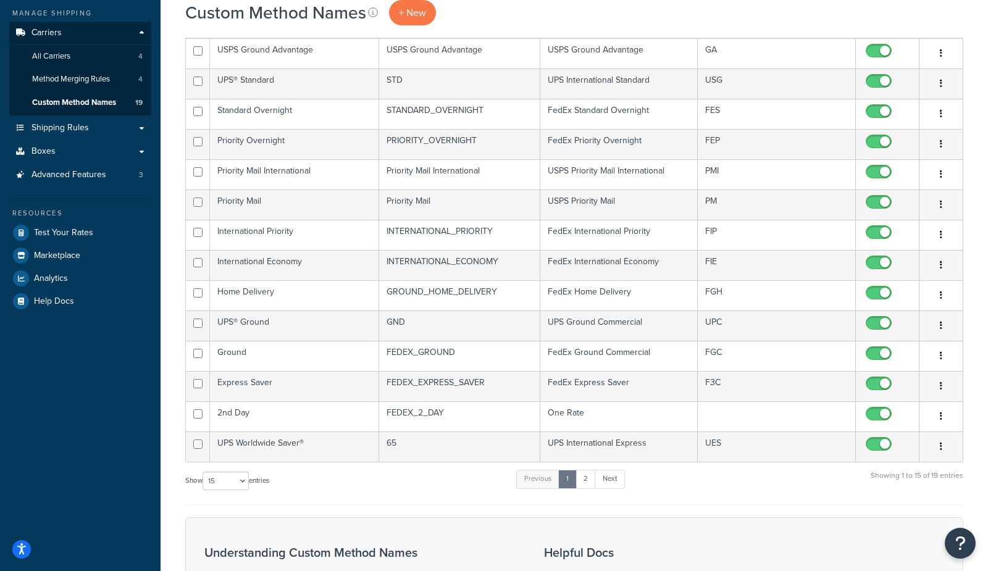
scroll to position [352, 0]
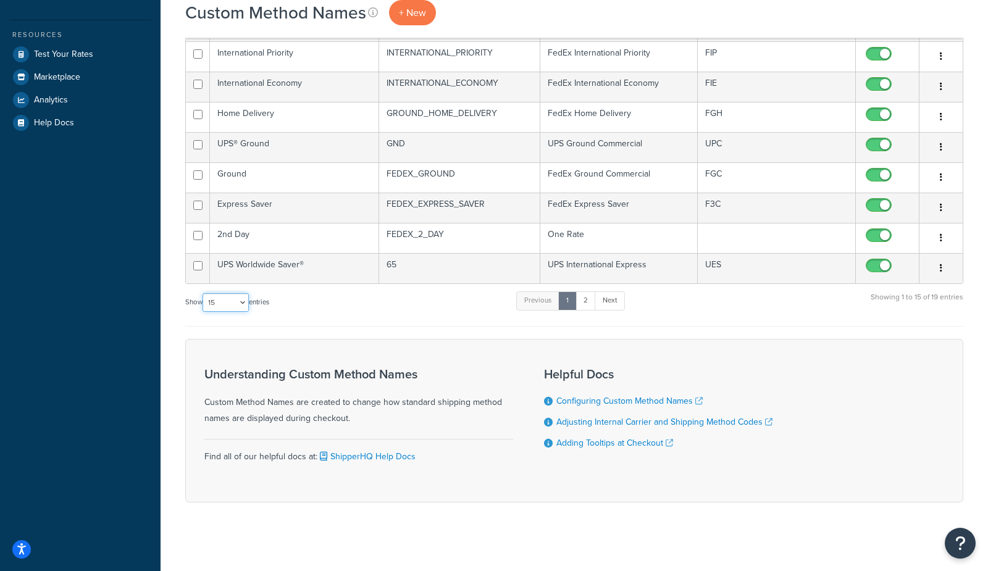
click at [235, 301] on select "10 15 25 50 100" at bounding box center [226, 302] width 46 height 19
select select "100"
click at [204, 312] on select "10 15 25 50 100" at bounding box center [226, 302] width 46 height 19
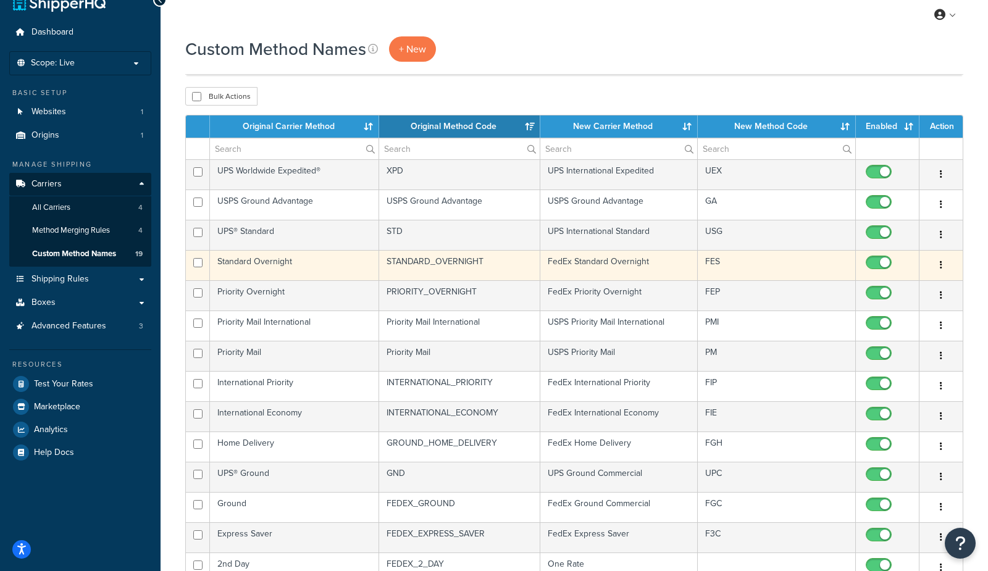
scroll to position [0, 0]
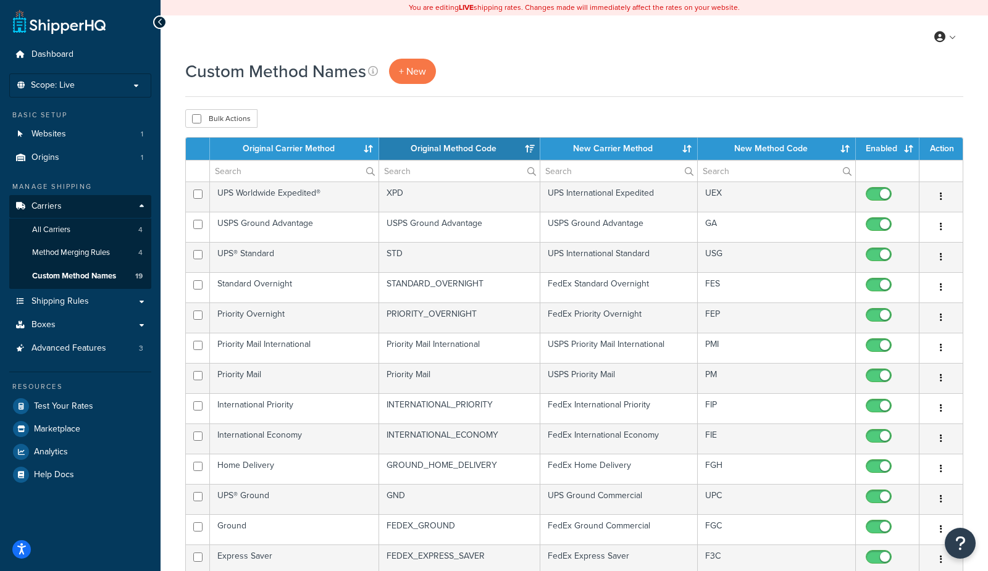
click at [261, 145] on th "Original Carrier Method" at bounding box center [294, 149] width 169 height 22
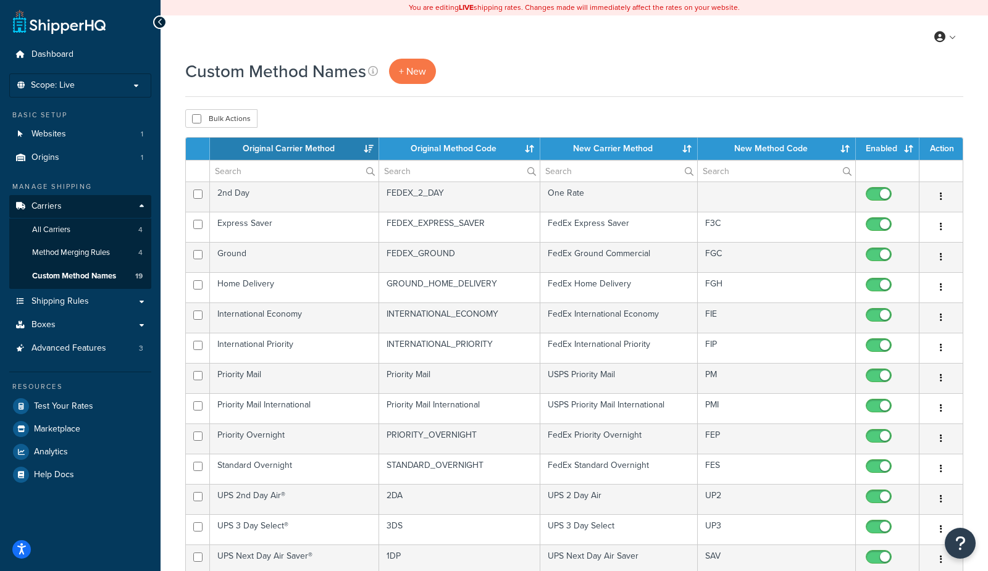
click at [261, 145] on th "Original Carrier Method" at bounding box center [294, 149] width 169 height 22
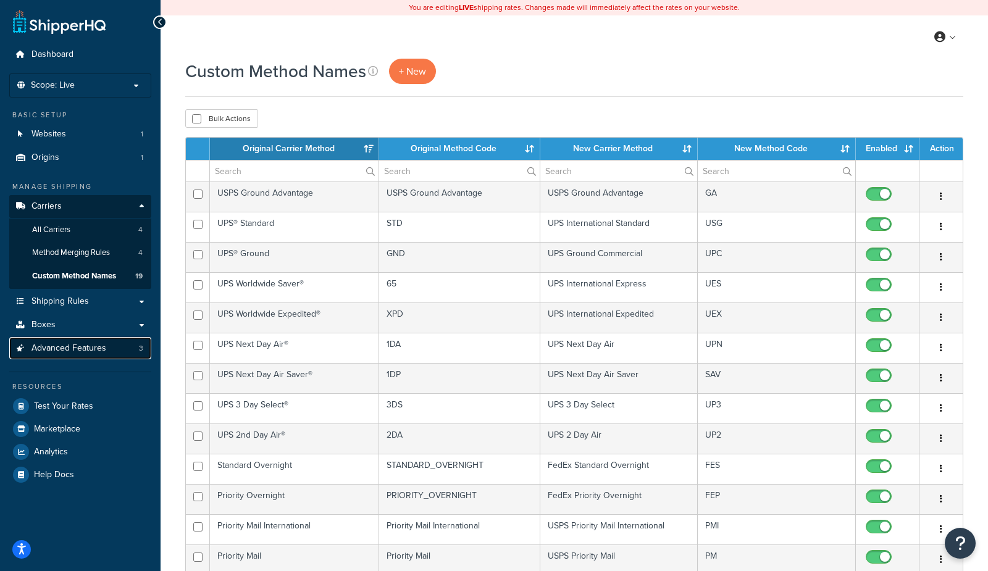
click at [59, 353] on span "Advanced Features" at bounding box center [68, 348] width 75 height 10
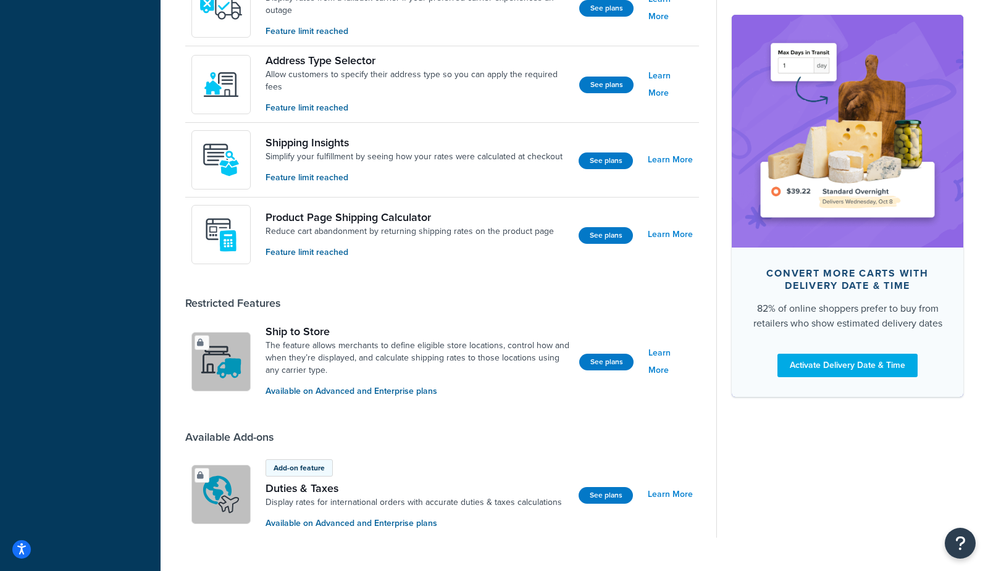
scroll to position [675, 0]
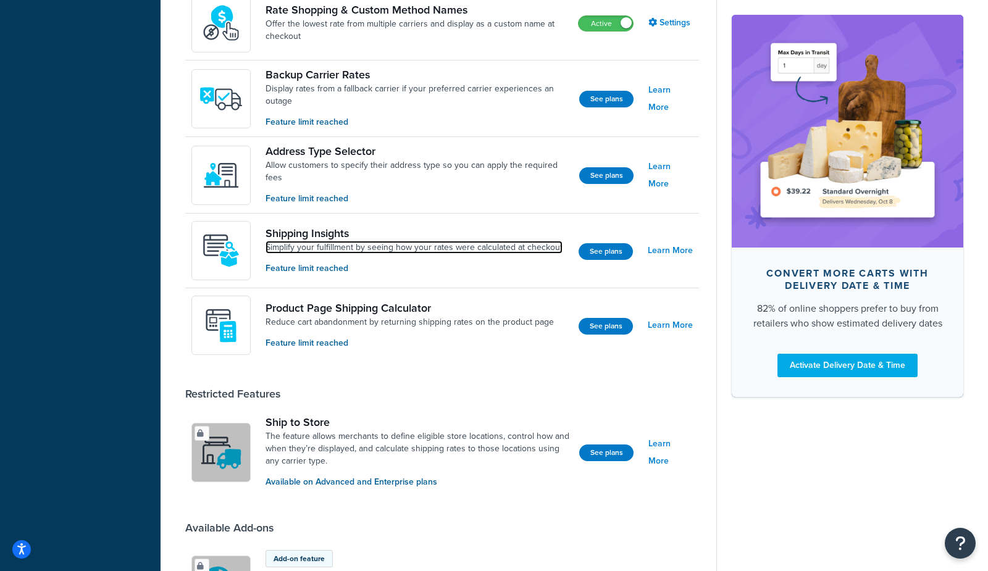
click at [312, 241] on link "Simplify your fulfillment by seeing how your rates were calculated at checkout" at bounding box center [413, 247] width 297 height 12
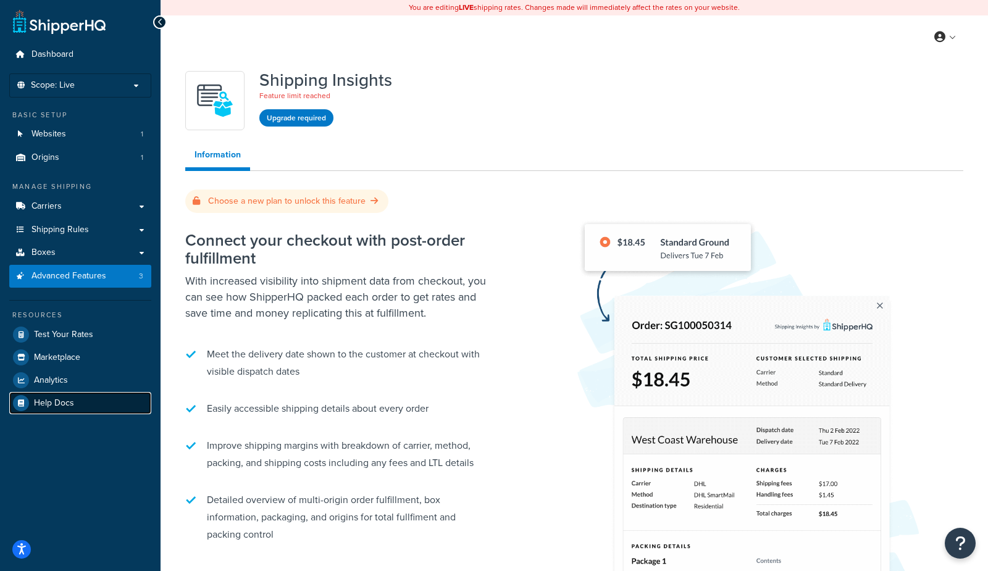
click at [63, 398] on span "Help Docs" at bounding box center [54, 403] width 40 height 10
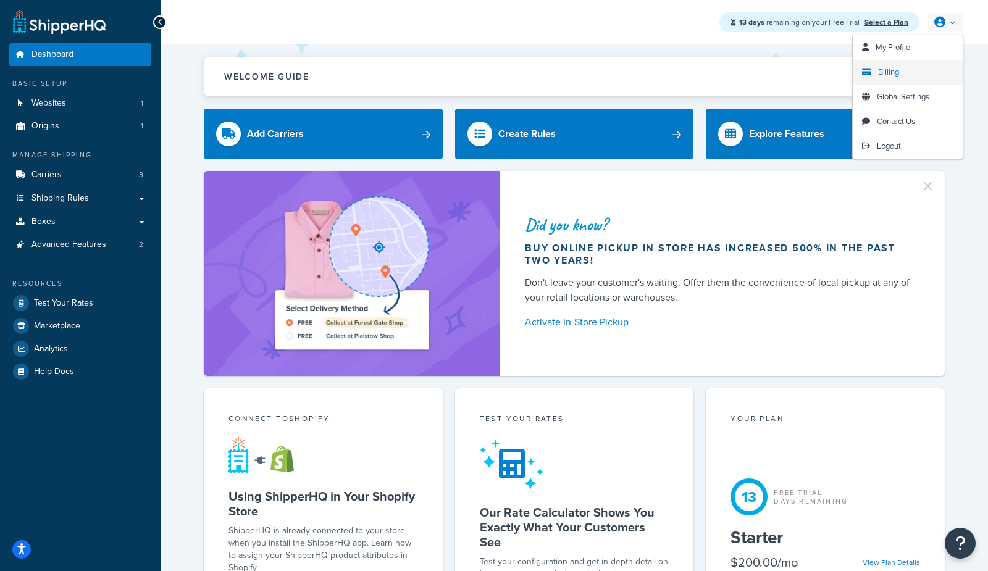
click at [897, 70] on span "Billing" at bounding box center [888, 72] width 21 height 12
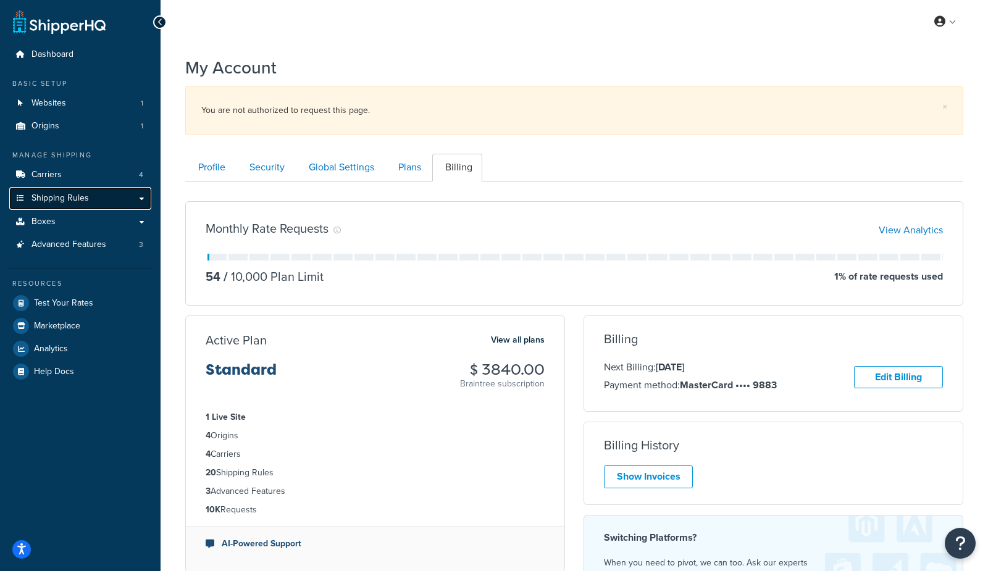
click at [62, 199] on span "Shipping Rules" at bounding box center [59, 198] width 57 height 10
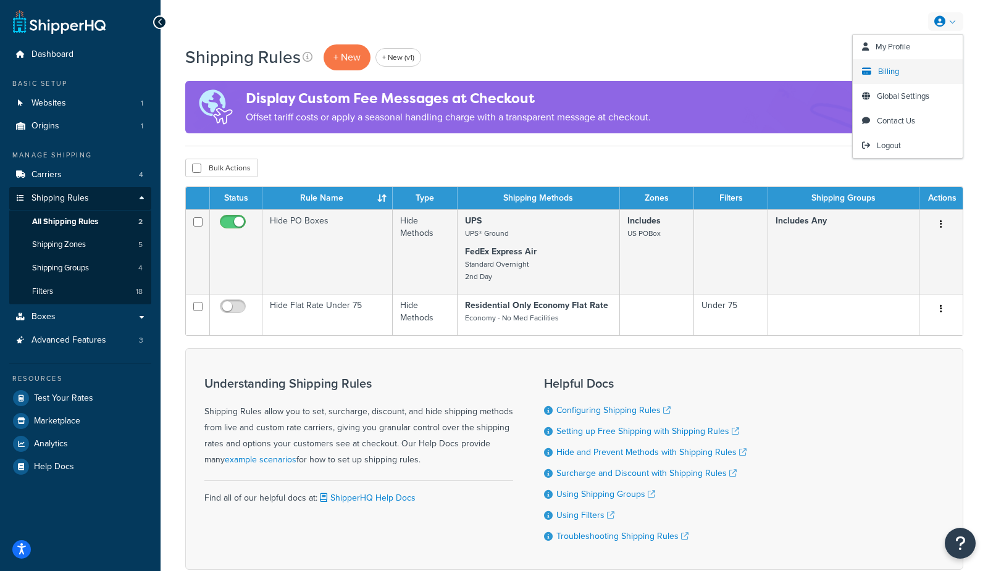
click at [895, 74] on span "Billing" at bounding box center [888, 71] width 21 height 12
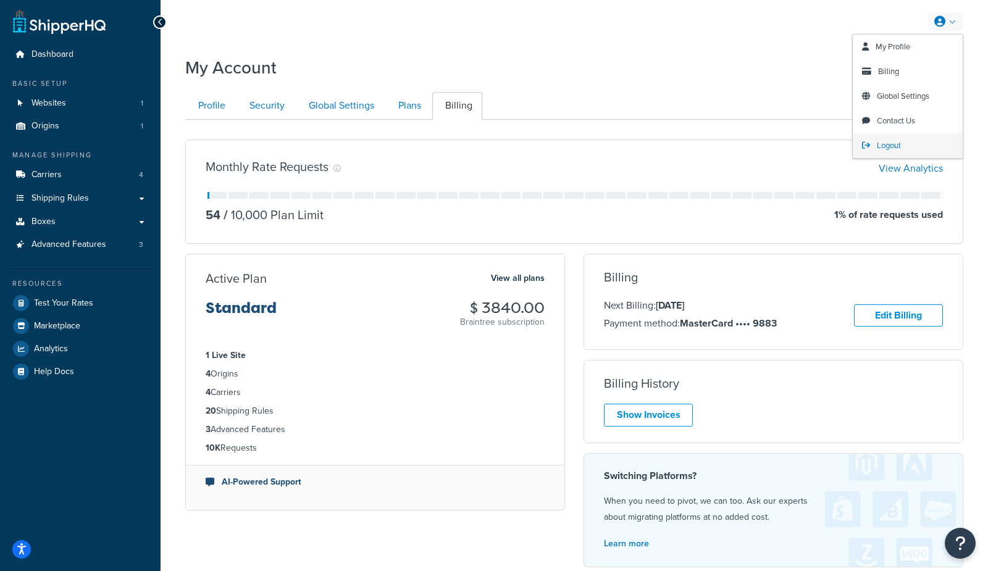
click at [888, 147] on span "Logout" at bounding box center [889, 146] width 24 height 12
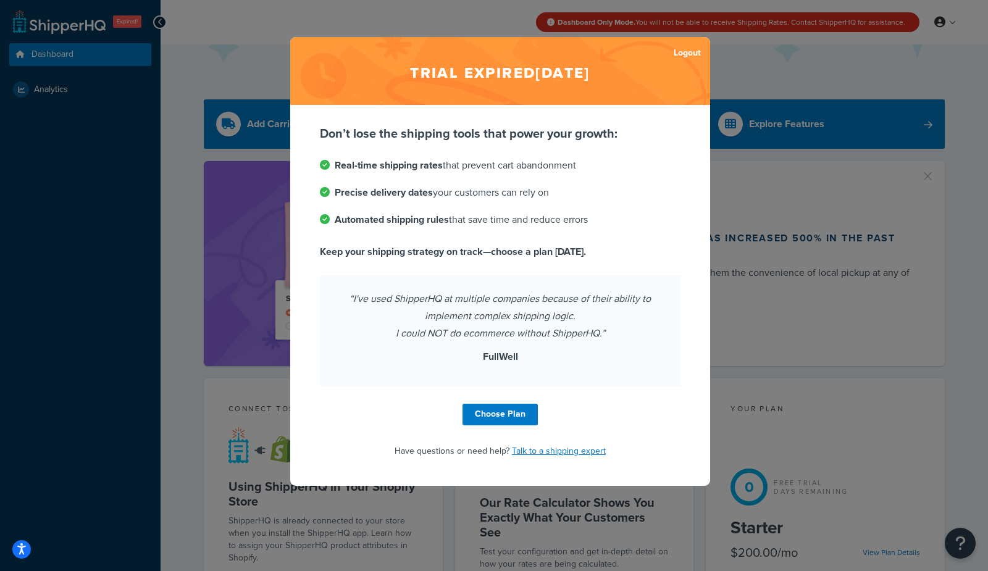
drag, startPoint x: 46, startPoint y: 90, endPoint x: 62, endPoint y: 85, distance: 16.8
click at [46, 90] on div "Trial expired Sep 3, 2025 Logout Don’t lose the shipping tools that power your …" at bounding box center [494, 285] width 988 height 571
click at [62, 85] on div "Trial expired Sep 3, 2025 Logout Don’t lose the shipping tools that power your …" at bounding box center [494, 285] width 988 height 571
click at [517, 417] on link "Choose Plan" at bounding box center [499, 415] width 75 height 22
click at [520, 424] on link "Choose Plan" at bounding box center [499, 415] width 75 height 22
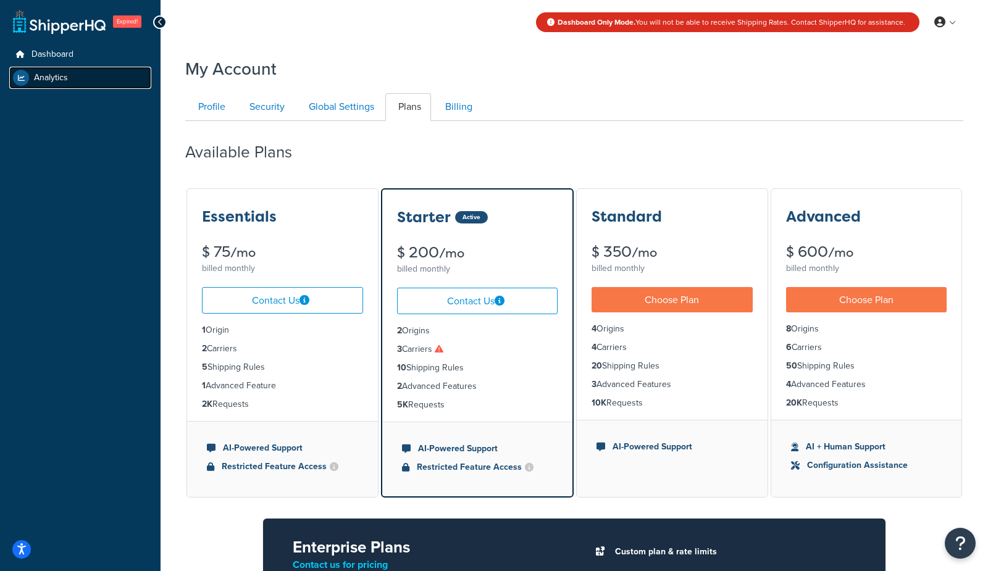
click at [54, 67] on link "Analytics" at bounding box center [80, 78] width 142 height 22
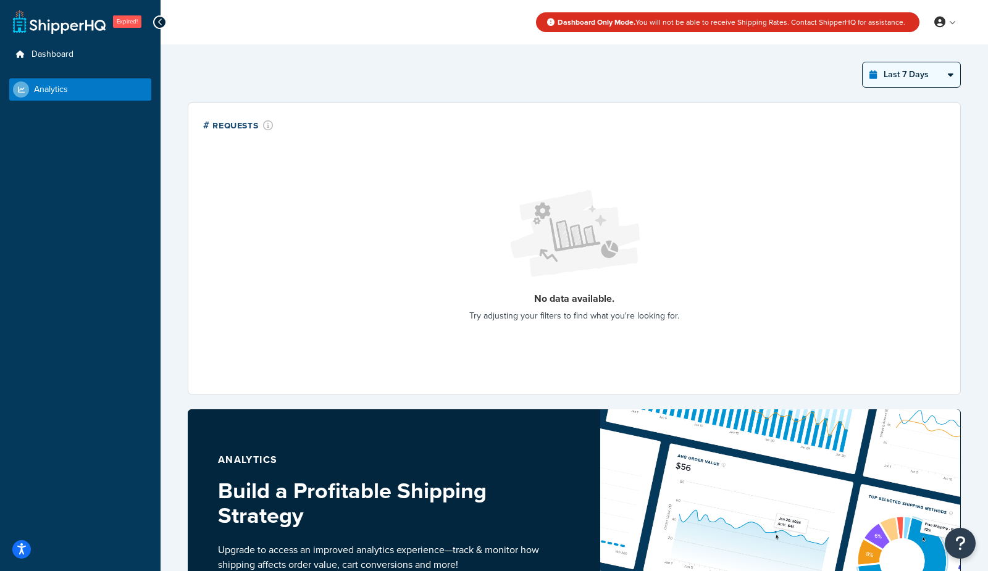
click at [884, 77] on select "Last 24 Hours Last 7 Days Last 30 Days Last 3 Months Last 6 Months Last 12 Mont…" at bounding box center [912, 74] width 98 height 25
select select "last_year"
click at [863, 62] on select "Last 24 Hours Last 7 Days Last 30 Days Last 3 Months Last 6 Months Last 12 Mont…" at bounding box center [912, 74] width 98 height 25
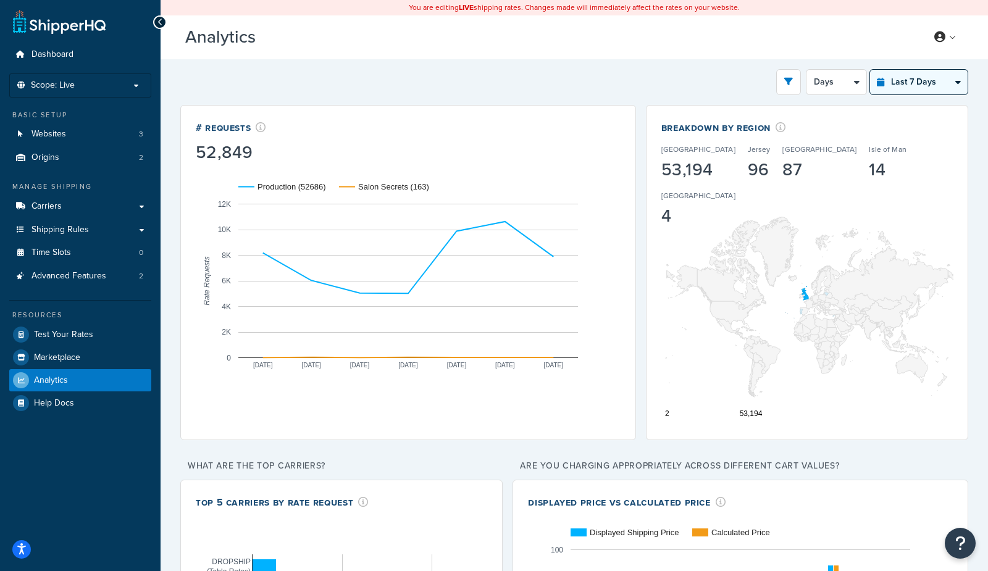
click at [909, 82] on select "Last 24 Hours Last 7 Days Last 30 Days Last 3 Months Last 6 Months Last 12 Mont…" at bounding box center [919, 82] width 98 height 25
drag, startPoint x: 86, startPoint y: 130, endPoint x: 493, endPoint y: 2, distance: 426.3
click at [0, 0] on div "Dashboard Scope: Live Basic Setup Websites 3 Origins 2 Manage Shipping Carriers…" at bounding box center [80, 392] width 161 height 787
click at [908, 79] on select "Last 24 Hours Last 7 Days Last 30 Days Last 3 Months Last 6 Months Last 12 Mont…" at bounding box center [919, 81] width 98 height 25
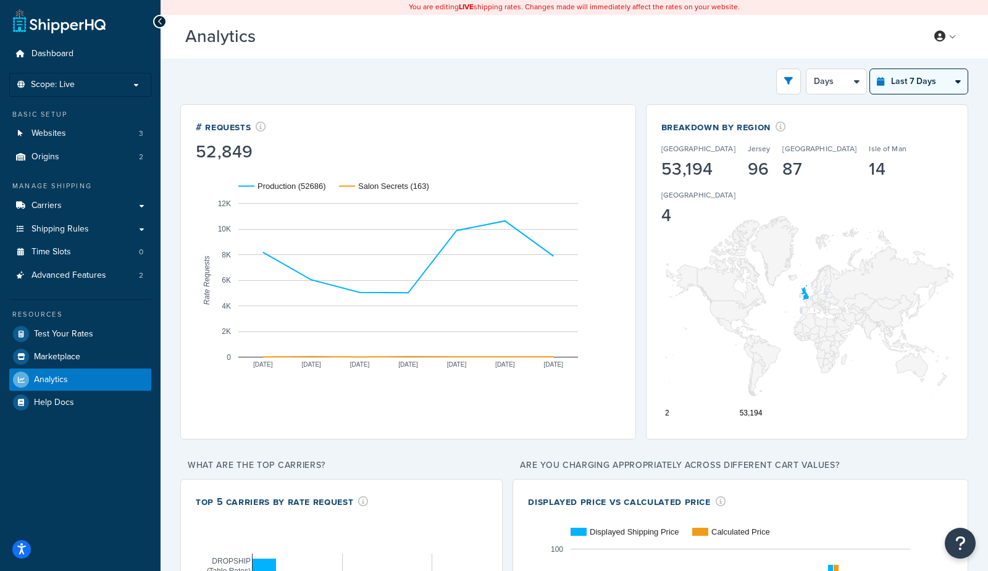
select select "last_3_months"
click at [871, 69] on select "Last 24 Hours Last 7 Days Last 30 Days Last 3 Months Last 6 Months Last 12 Mont…" at bounding box center [919, 81] width 98 height 25
select select "1w"
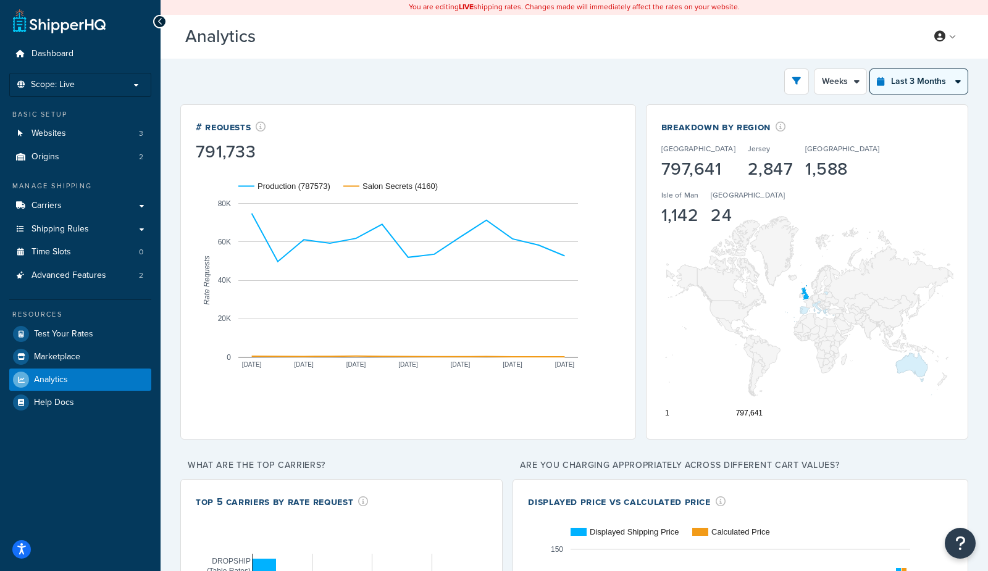
click at [916, 83] on select "Last 24 Hours Last 7 Days Last 30 Days Last 3 Months Last 6 Months Last 12 Mont…" at bounding box center [919, 81] width 98 height 25
select select "last_7_days"
click at [871, 69] on select "Last 24 Hours Last 7 Days Last 30 Days Last 3 Months Last 6 Months Last 12 Mont…" at bounding box center [919, 81] width 98 height 25
select select "1d"
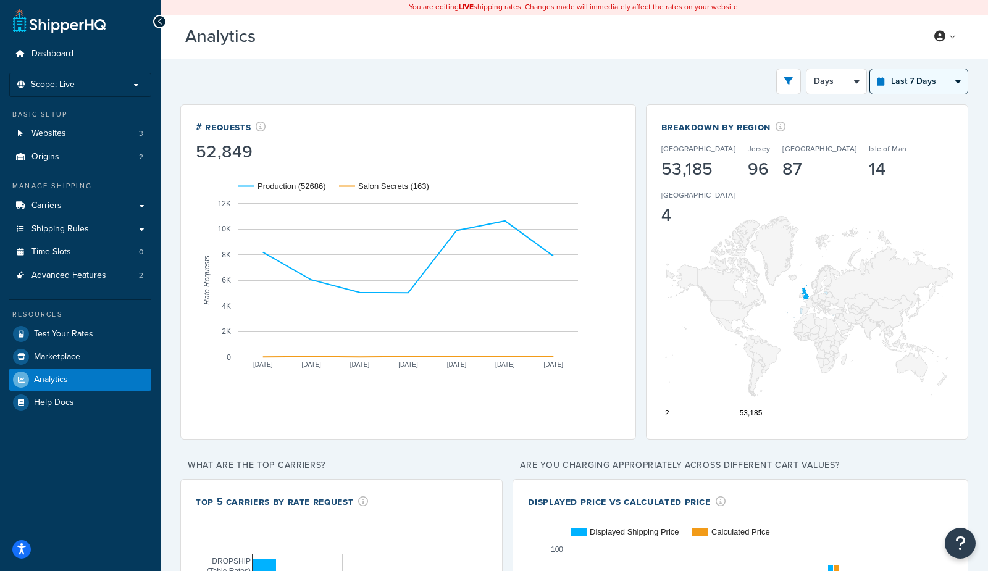
click at [893, 78] on select "Last 24 Hours Last 7 Days Last 30 Days Last 3 Months Last 6 Months Last 12 Mont…" at bounding box center [919, 81] width 98 height 25
select select "last_24_hours"
click at [871, 69] on select "Last 24 Hours Last 7 Days Last 30 Days Last 3 Months Last 6 Months Last 12 Mont…" at bounding box center [919, 81] width 98 height 25
select select "1h"
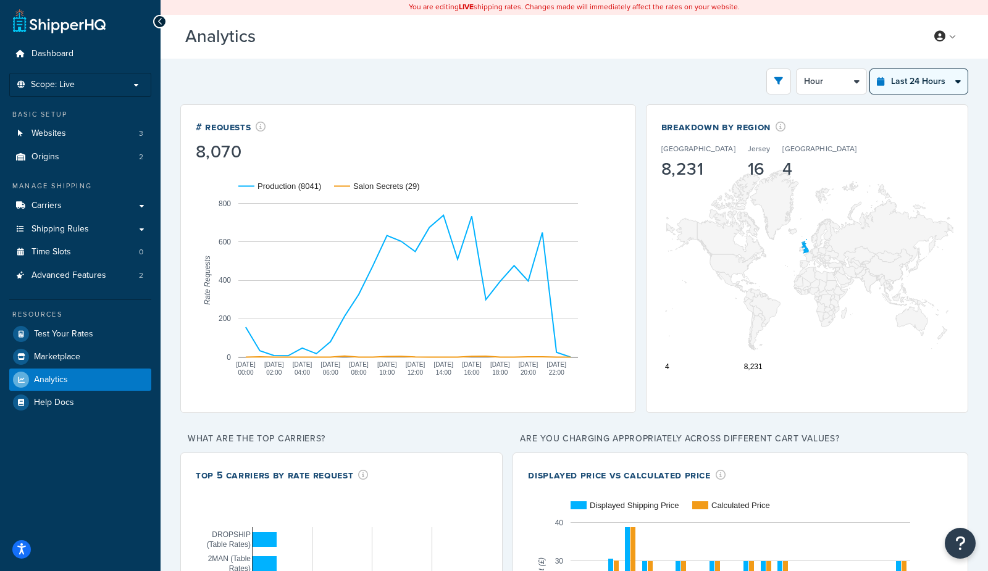
click at [890, 80] on select "Last 24 Hours Last 7 Days Last 30 Days Last 3 Months Last 6 Months Last 12 Mont…" at bounding box center [919, 81] width 98 height 25
select select "last_7_days"
click at [871, 69] on select "Last 24 Hours Last 7 Days Last 30 Days Last 3 Months Last 6 Months Last 12 Mont…" at bounding box center [919, 81] width 98 height 25
select select "1d"
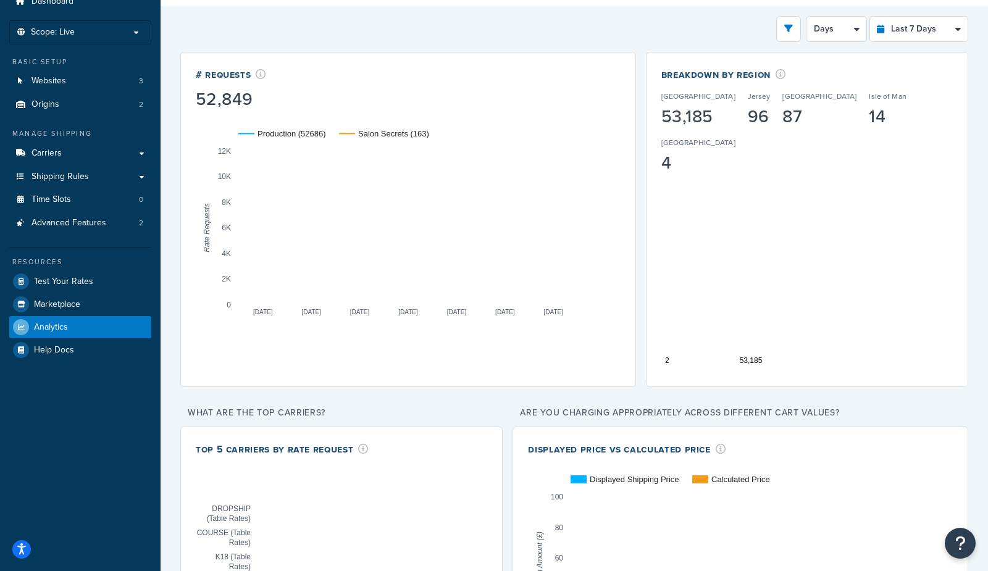
scroll to position [0, 0]
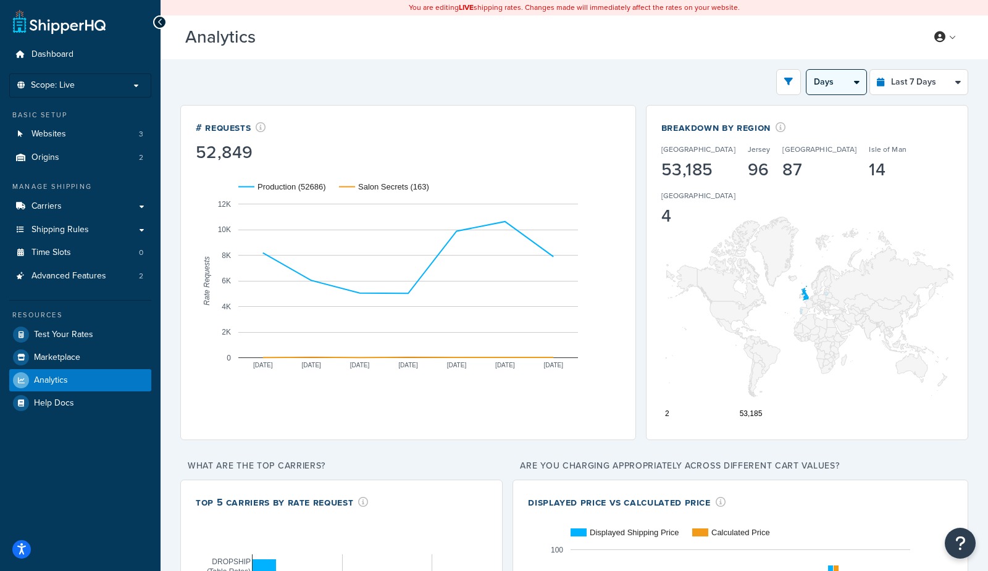
click at [840, 83] on select "Days 12 Hours 6 Hours" at bounding box center [836, 82] width 60 height 25
click at [792, 82] on icon "open filter drawer" at bounding box center [788, 81] width 9 height 9
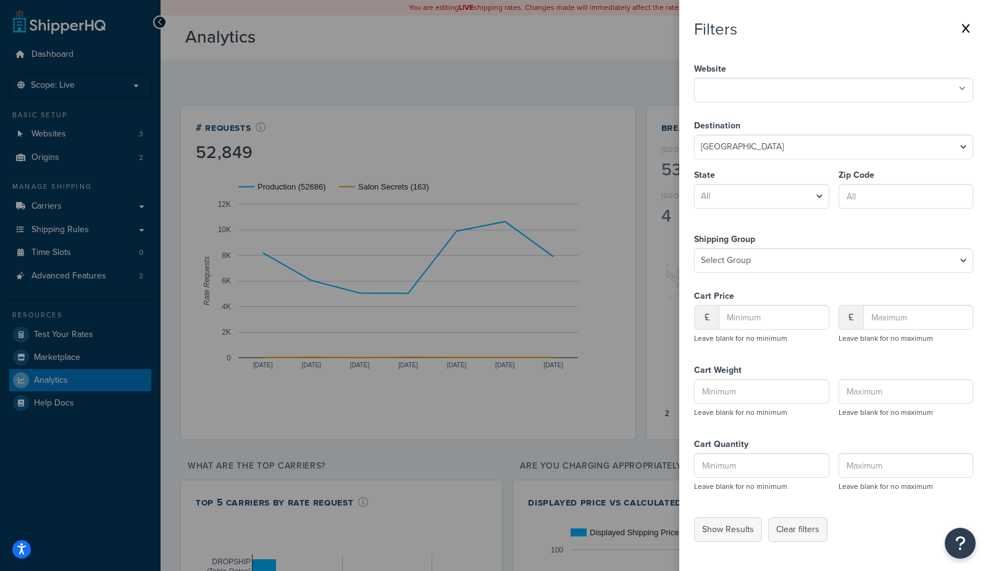
click at [772, 93] on input "text" at bounding box center [752, 89] width 109 height 14
click at [819, 53] on div "Website Salon Secrets Production Staging" at bounding box center [833, 81] width 279 height 57
click at [720, 533] on button "Show Results" at bounding box center [728, 529] width 68 height 25
